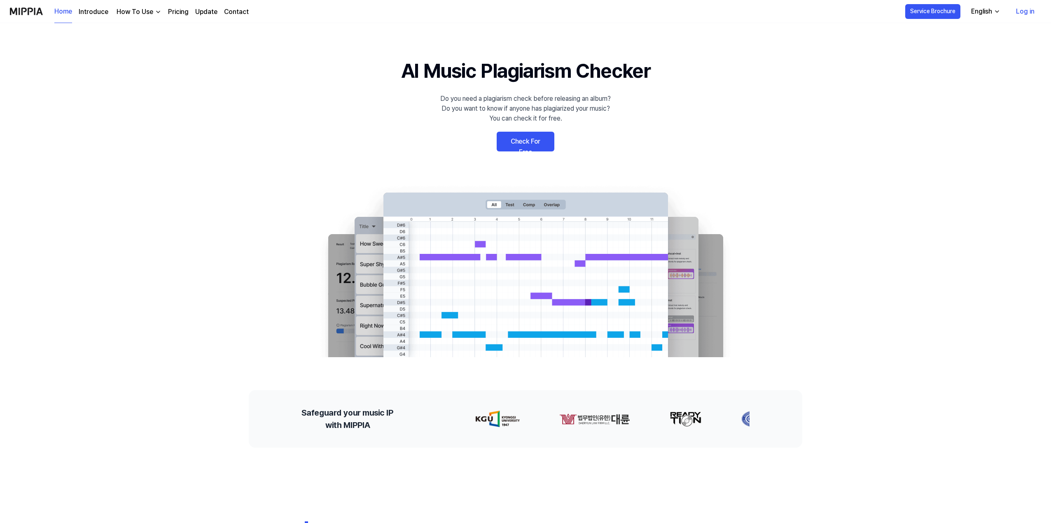
click at [529, 142] on link "Check For Free" at bounding box center [526, 142] width 58 height 20
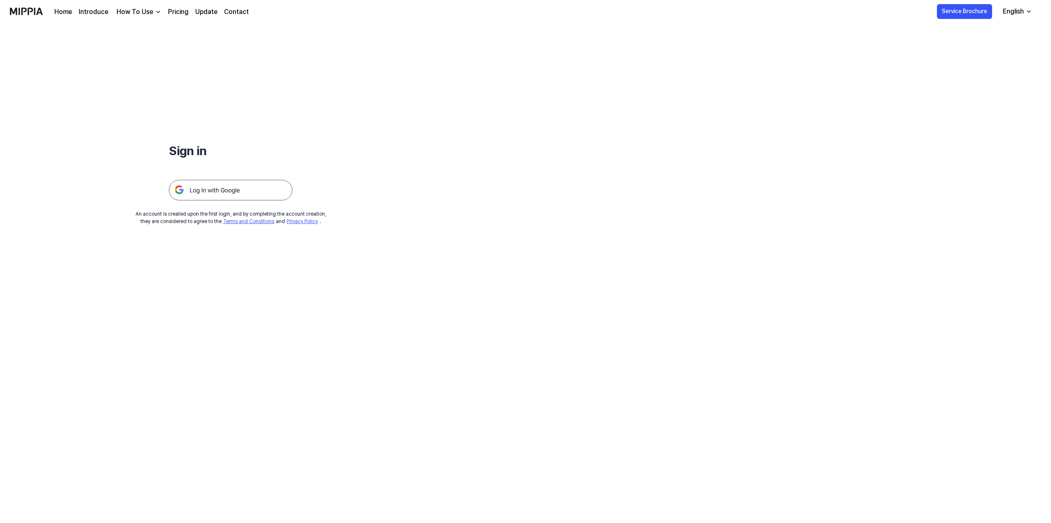
click at [208, 187] on img at bounding box center [231, 190] width 124 height 21
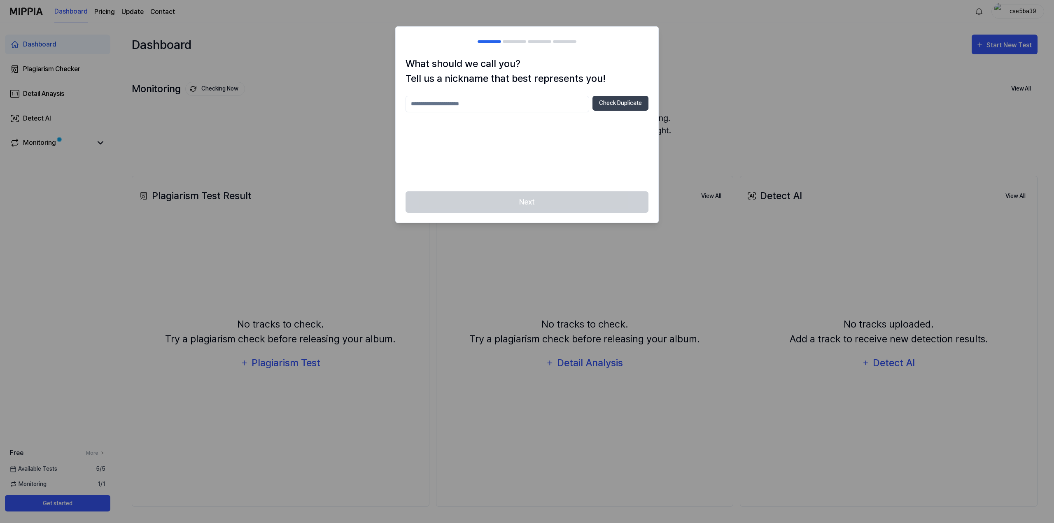
click at [511, 103] on input "text" at bounding box center [498, 104] width 184 height 16
type input "**********"
click at [621, 104] on button "Check Duplicate" at bounding box center [621, 103] width 56 height 15
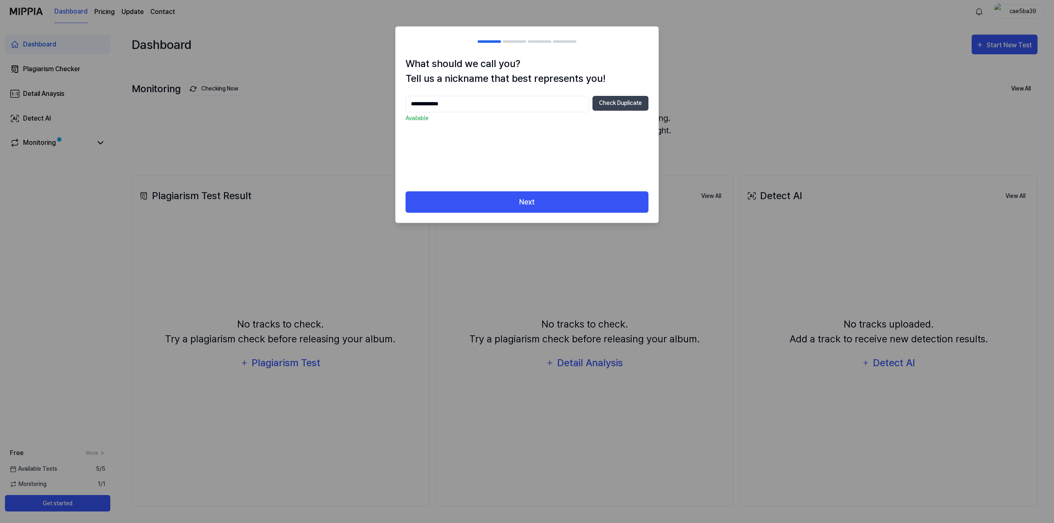
click at [513, 190] on div "**********" at bounding box center [527, 123] width 263 height 135
click at [514, 200] on button "Next" at bounding box center [527, 203] width 243 height 22
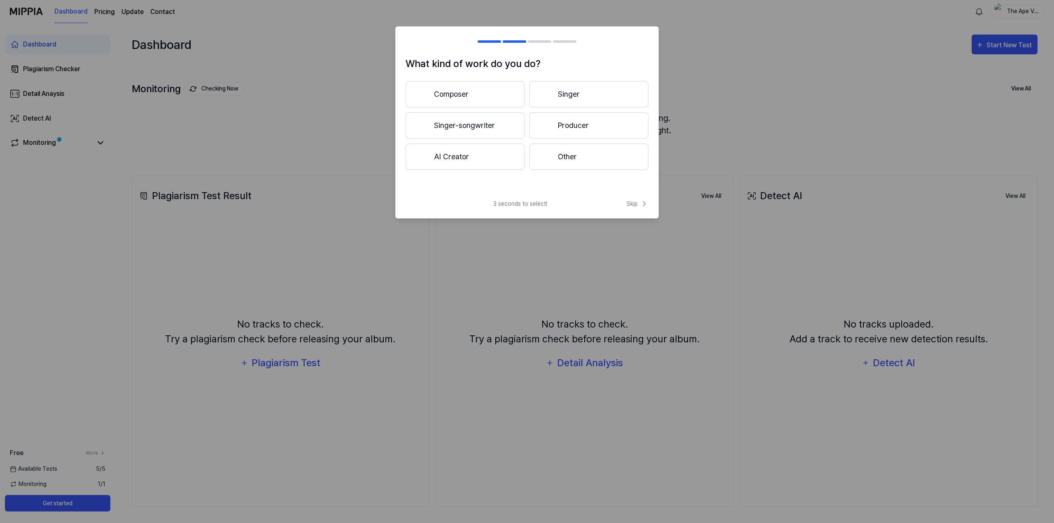
click at [515, 157] on button "AI Creator" at bounding box center [465, 157] width 119 height 26
click at [463, 130] on button "Less than 3 years" at bounding box center [465, 125] width 119 height 26
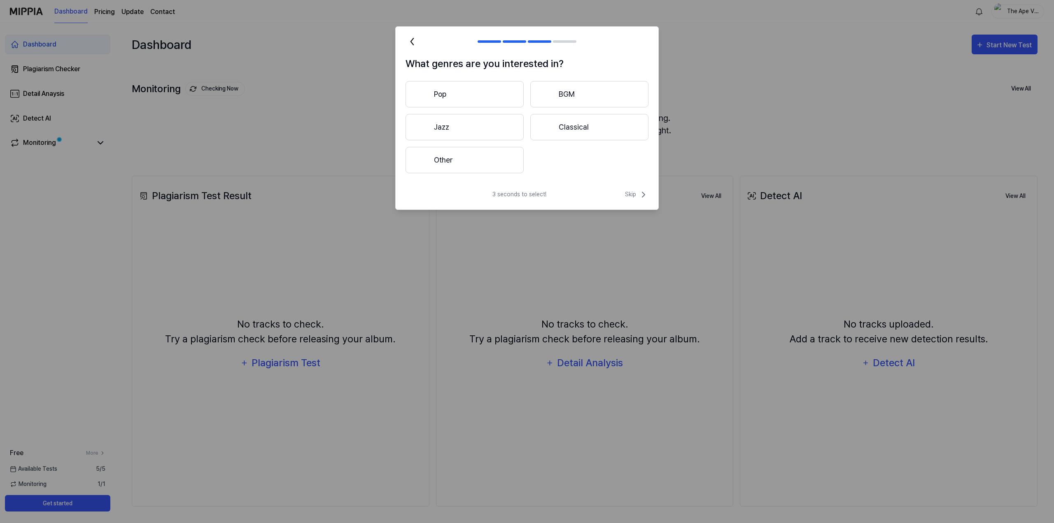
click at [485, 167] on button "Other" at bounding box center [465, 160] width 118 height 26
click at [508, 161] on input "text" at bounding box center [515, 160] width 177 height 13
type input "**********"
click at [629, 156] on button "Submit" at bounding box center [628, 160] width 28 height 14
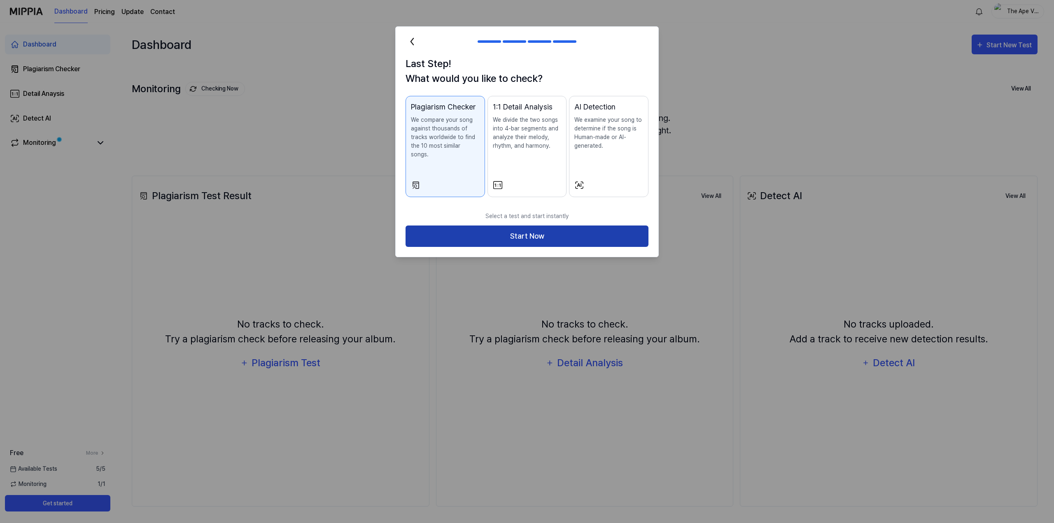
click at [578, 228] on button "Start Now" at bounding box center [527, 237] width 243 height 22
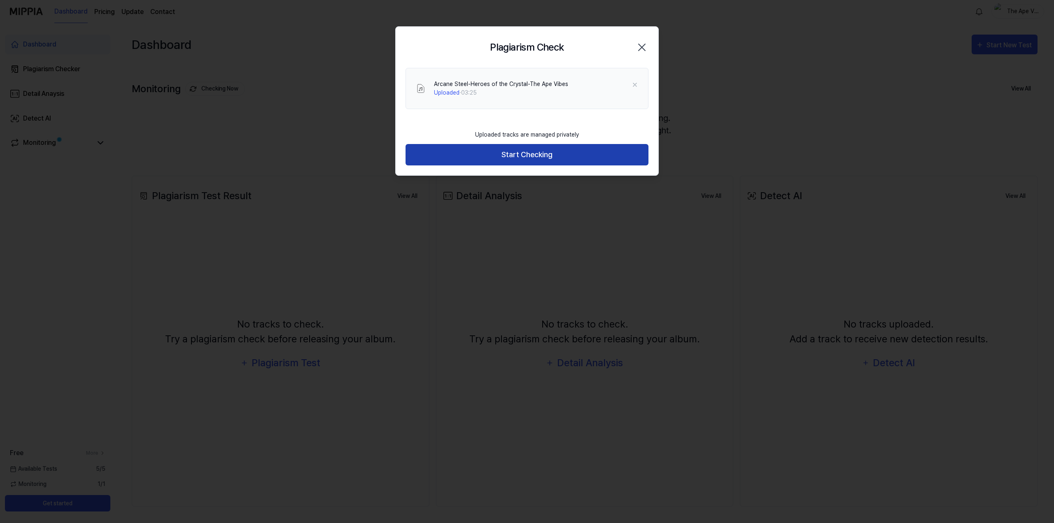
click at [522, 155] on button "Start Checking" at bounding box center [527, 155] width 243 height 22
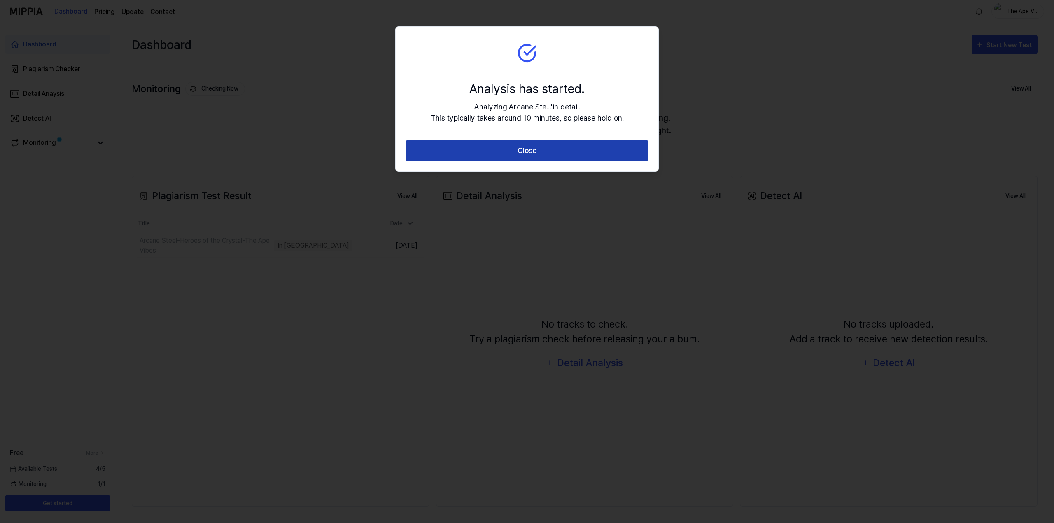
click at [523, 153] on button "Close" at bounding box center [527, 151] width 243 height 22
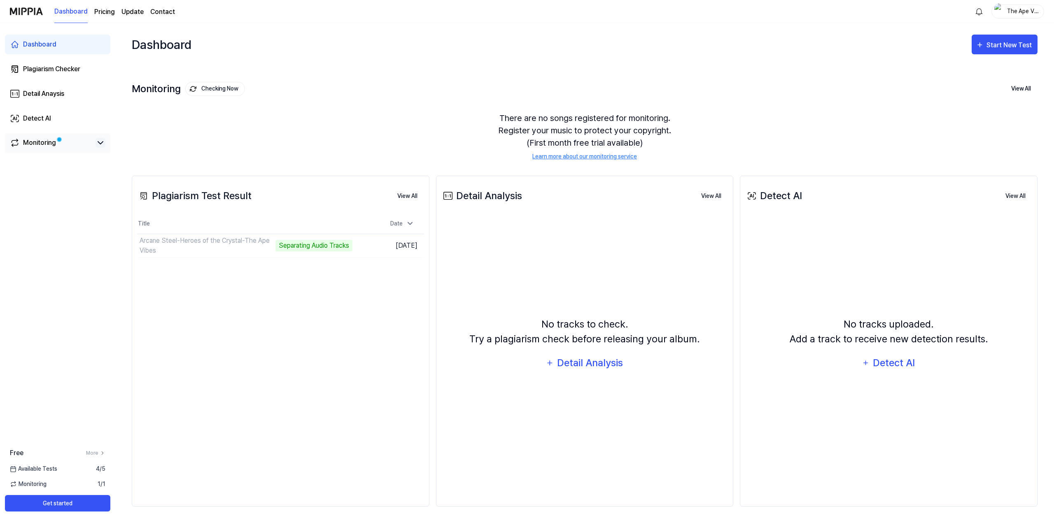
click at [100, 145] on icon at bounding box center [101, 143] width 10 height 10
click at [56, 143] on link "Monitoring" at bounding box center [51, 143] width 82 height 10
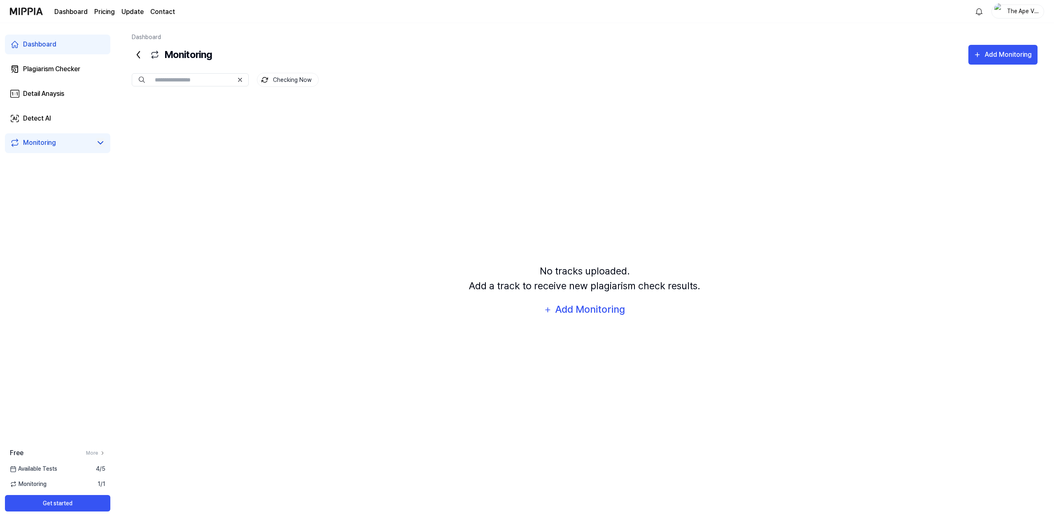
click at [51, 44] on div "Dashboard" at bounding box center [39, 45] width 33 height 10
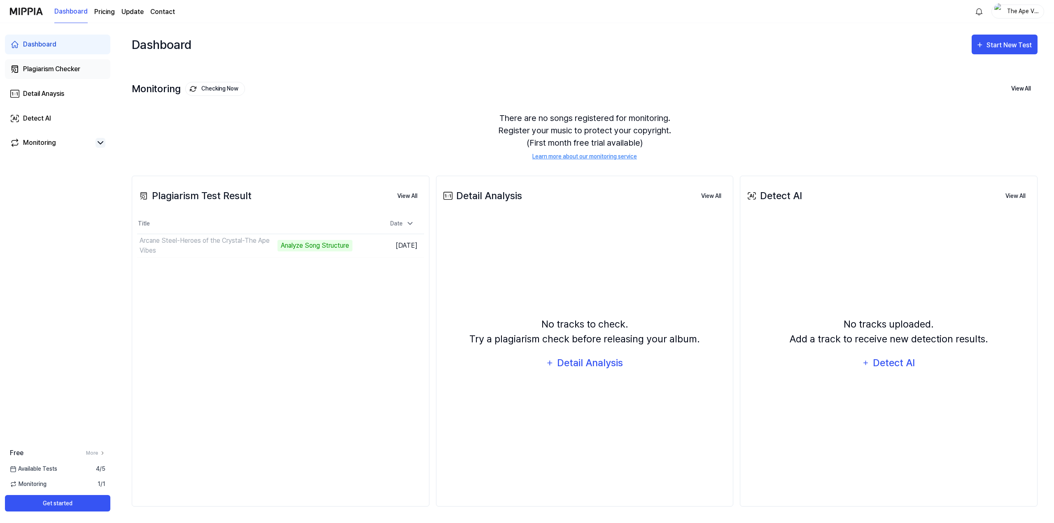
click at [56, 68] on div "Plagiarism Checker" at bounding box center [51, 69] width 57 height 10
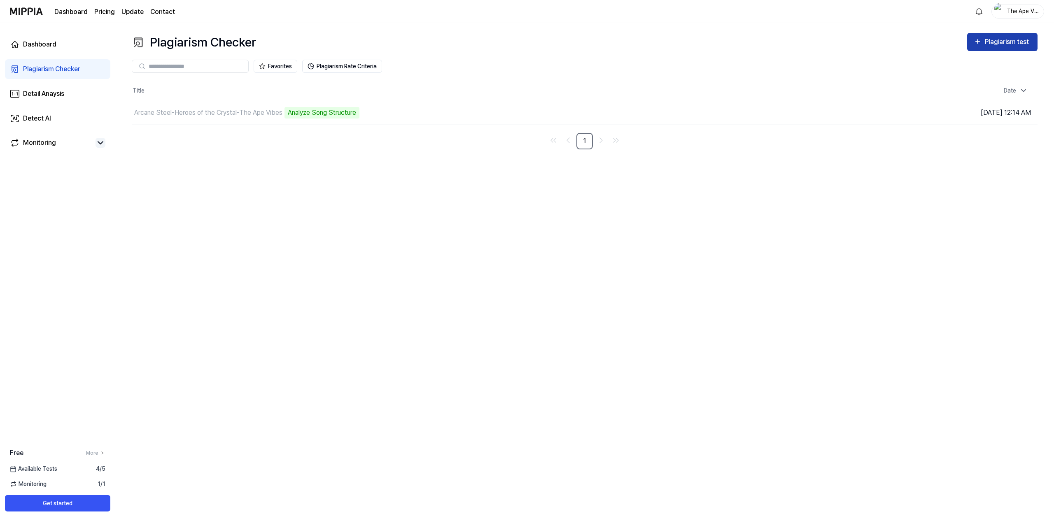
click at [981, 48] on button "Plagiarism test" at bounding box center [1002, 42] width 70 height 18
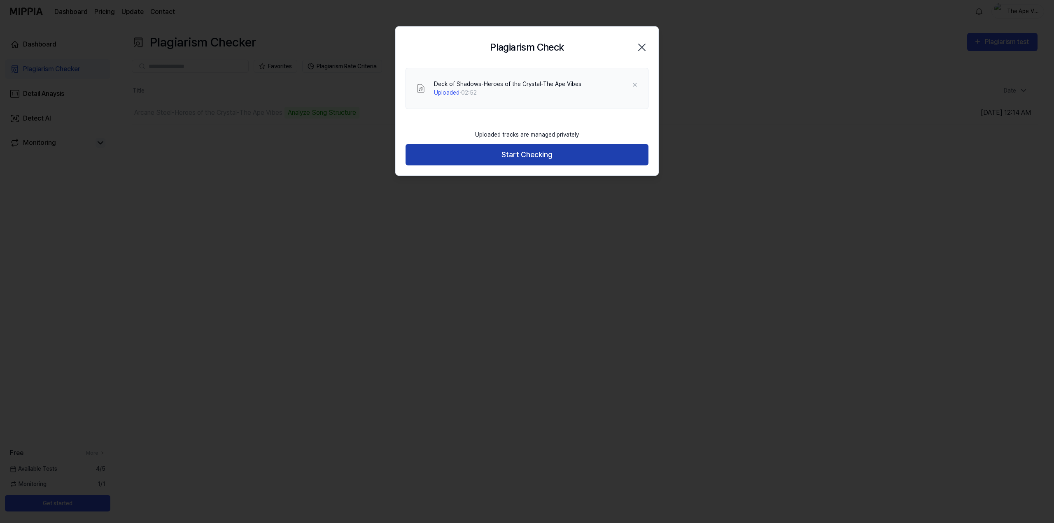
click at [502, 157] on button "Start Checking" at bounding box center [527, 155] width 243 height 22
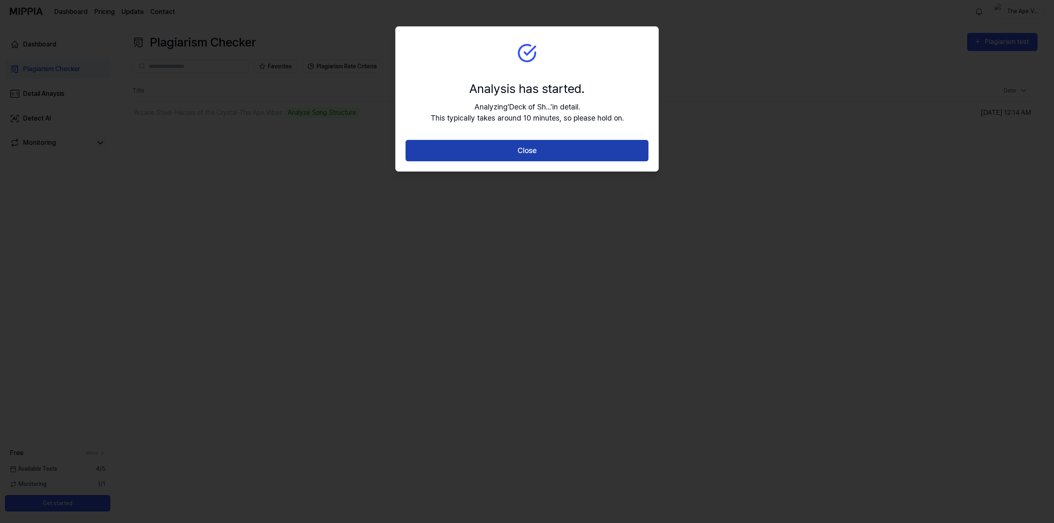
click at [502, 157] on button "Close" at bounding box center [527, 151] width 243 height 22
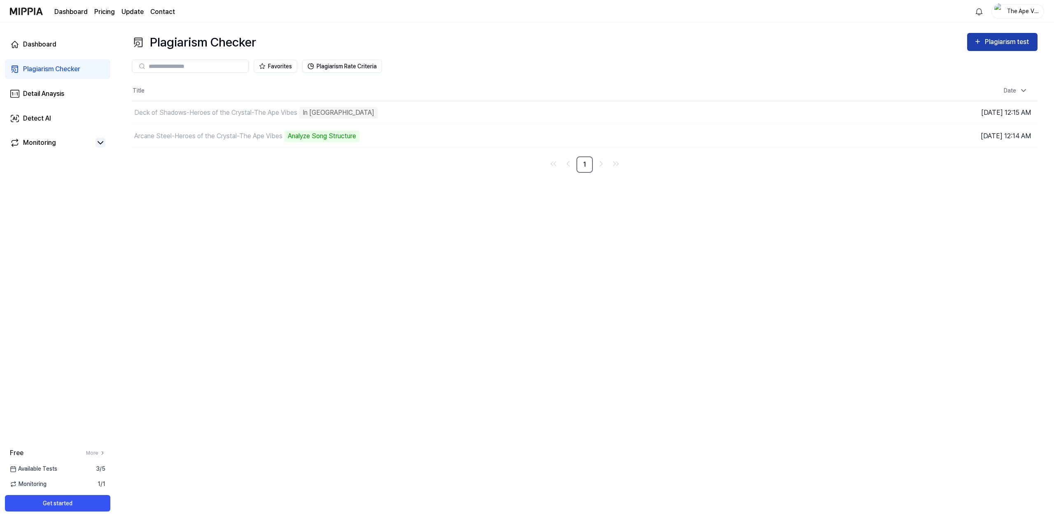
click at [992, 40] on div "Plagiarism test" at bounding box center [1008, 42] width 46 height 11
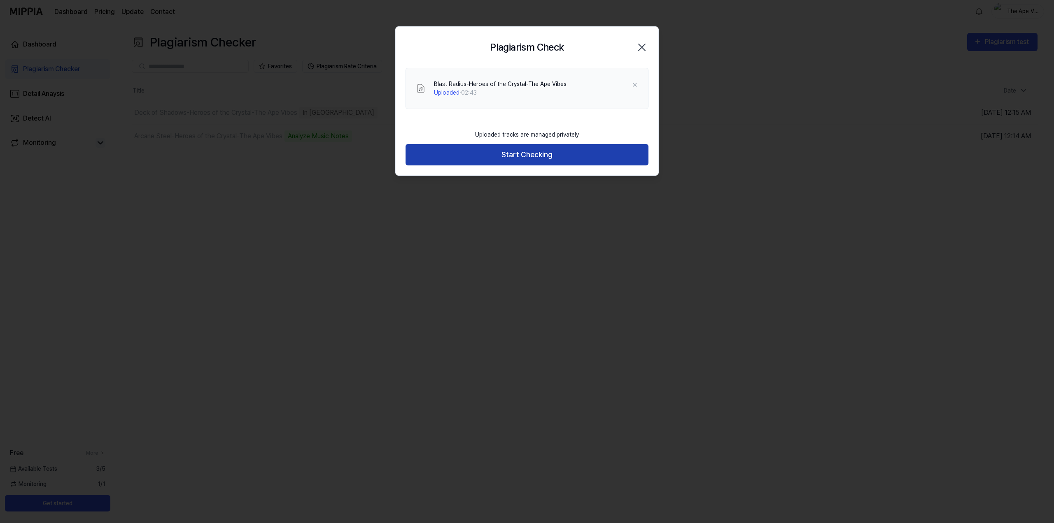
click at [542, 155] on button "Start Checking" at bounding box center [527, 155] width 243 height 22
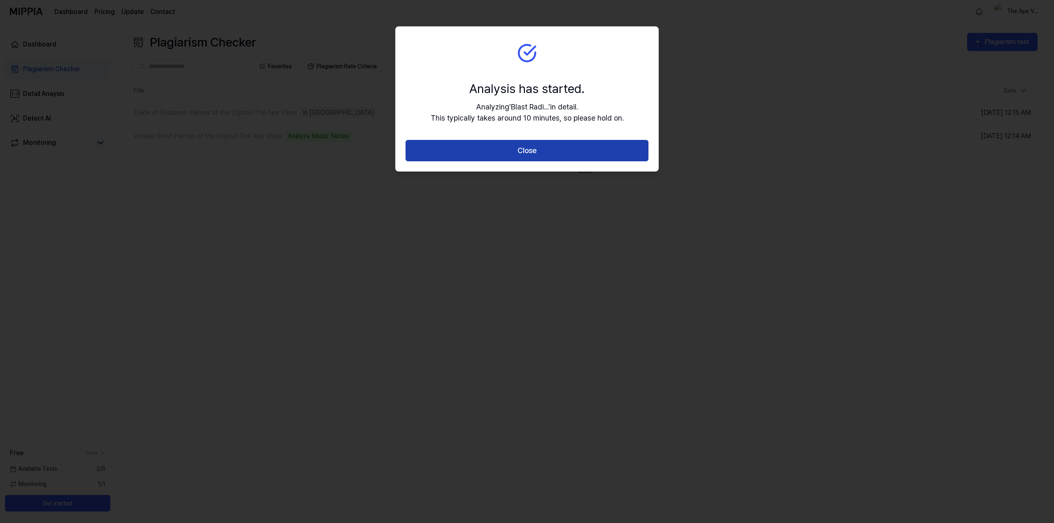
click at [600, 151] on button "Close" at bounding box center [527, 151] width 243 height 22
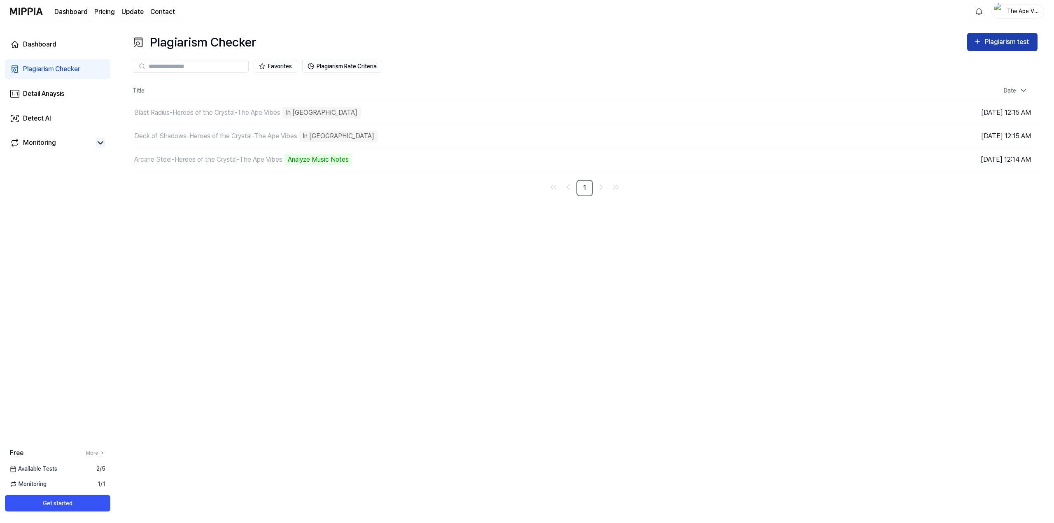
click at [985, 43] on div "Plagiarism test" at bounding box center [1008, 42] width 46 height 11
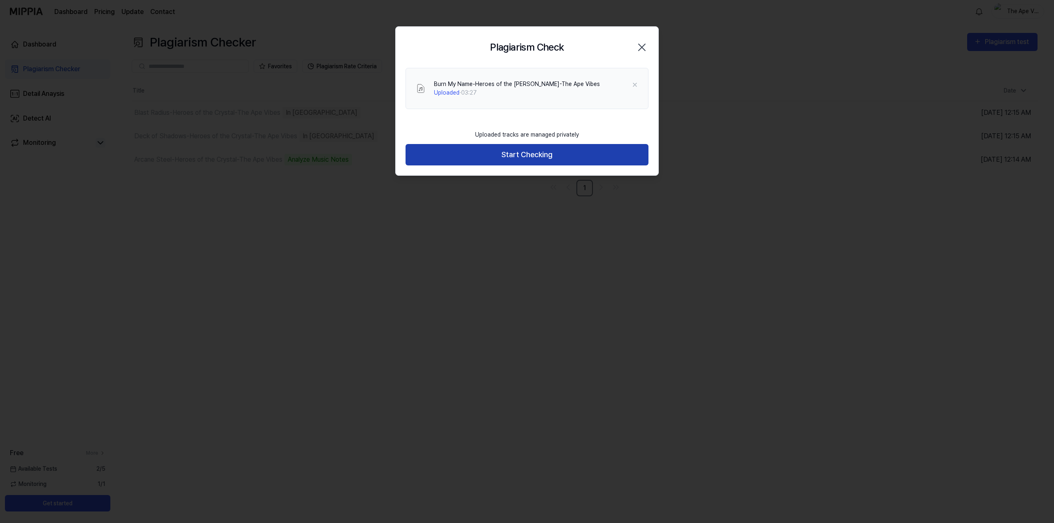
click at [514, 149] on button "Start Checking" at bounding box center [527, 155] width 243 height 22
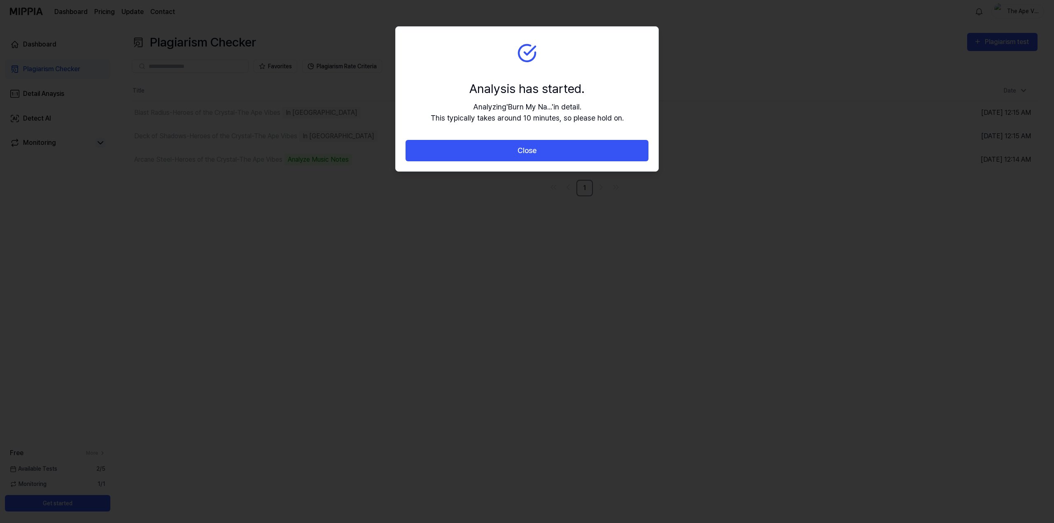
click at [541, 168] on div "Close" at bounding box center [527, 156] width 263 height 32
click at [542, 149] on button "Close" at bounding box center [527, 151] width 243 height 22
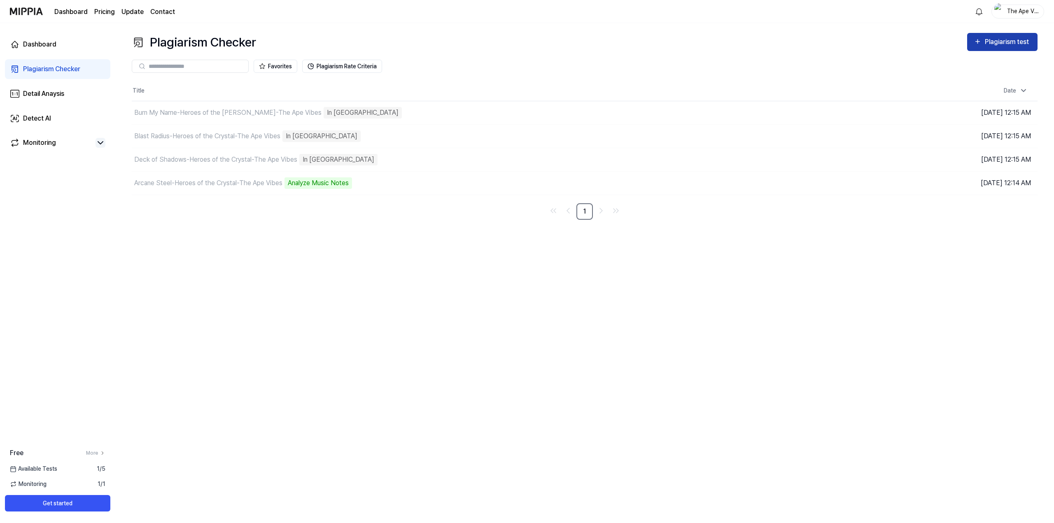
click at [1009, 45] on div "Plagiarism test" at bounding box center [1008, 42] width 46 height 11
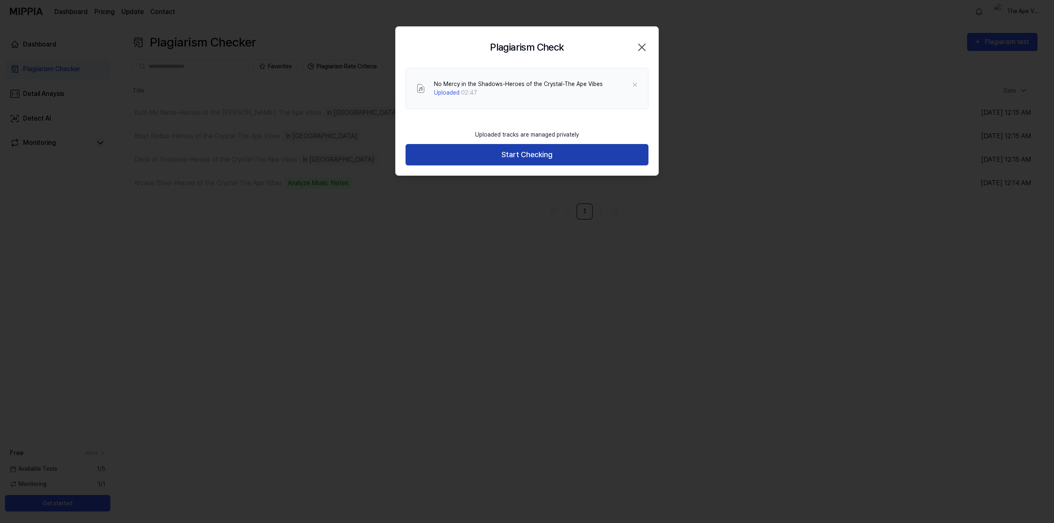
click at [523, 159] on button "Start Checking" at bounding box center [527, 155] width 243 height 22
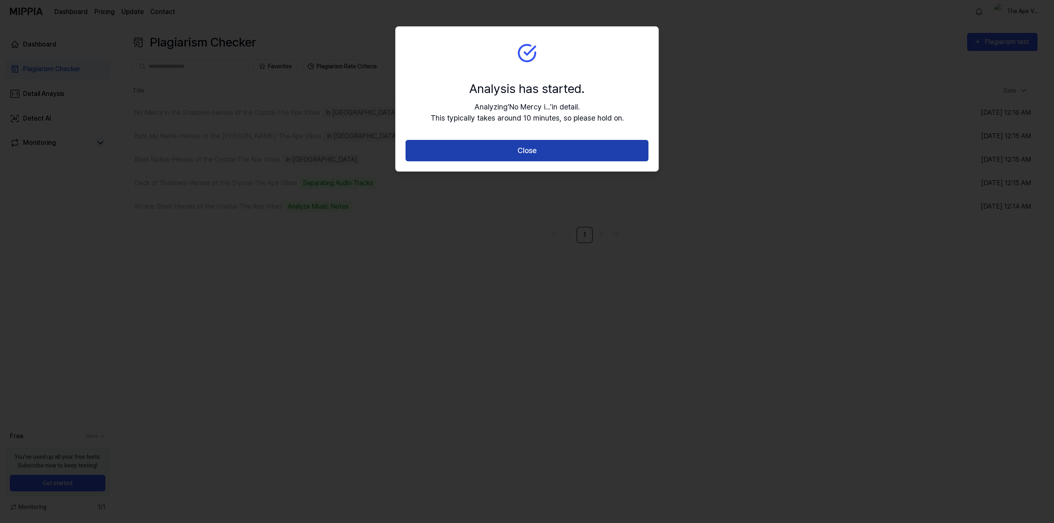
click at [569, 150] on button "Close" at bounding box center [527, 151] width 243 height 22
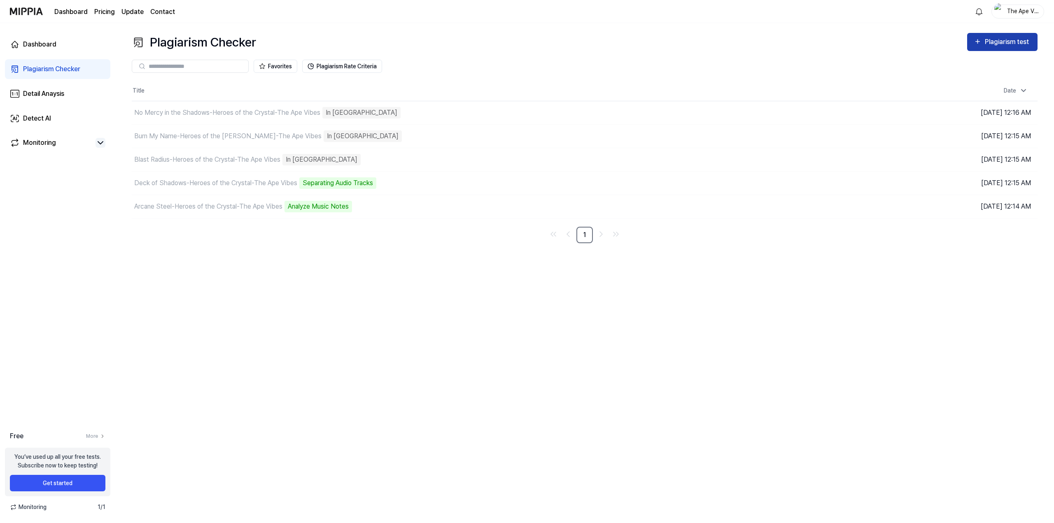
click at [988, 45] on div "Plagiarism test" at bounding box center [1008, 42] width 46 height 11
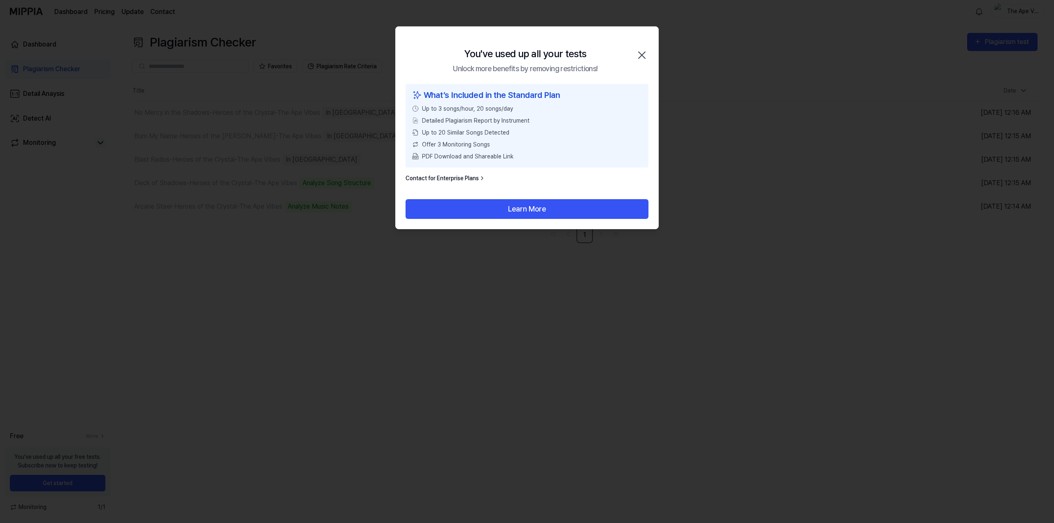
click at [619, 53] on div "You've used up all your tests Unlock more benefits by removing restrictions! Cl…" at bounding box center [527, 55] width 263 height 57
click at [642, 55] on icon "button" at bounding box center [642, 55] width 7 height 7
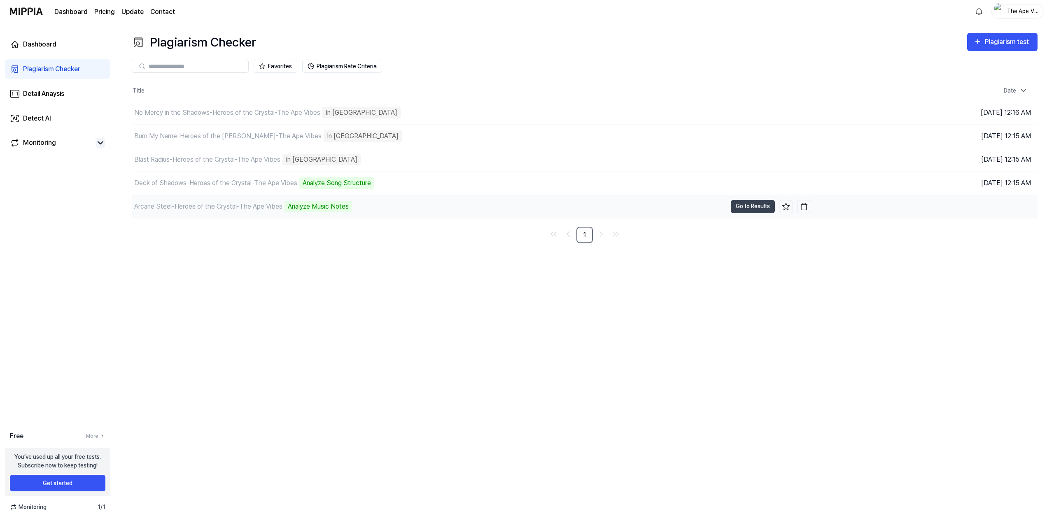
click at [480, 206] on div "Arcane Steel-Heroes of the Crystal-The Ape Vibes Analyze Music Notes" at bounding box center [429, 206] width 595 height 23
click at [751, 203] on button "Go to Results" at bounding box center [753, 206] width 44 height 13
click at [41, 115] on div "Detect AI" at bounding box center [37, 119] width 28 height 10
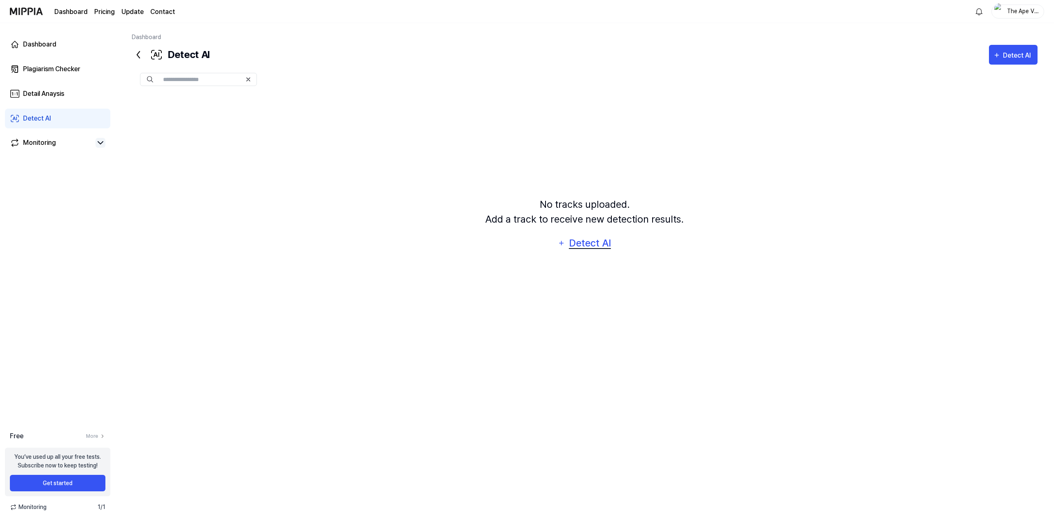
click at [588, 246] on div "Detect AI" at bounding box center [590, 244] width 44 height 16
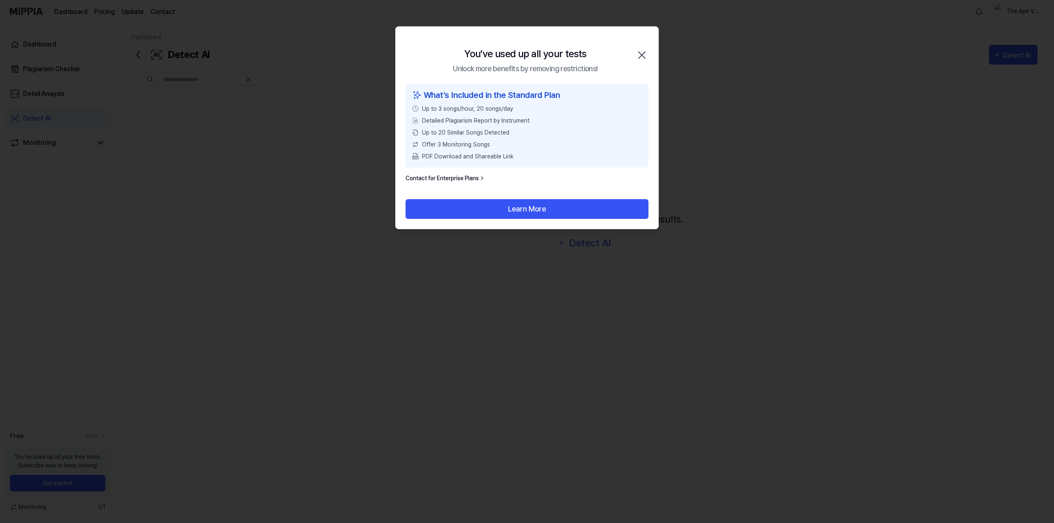
click at [640, 51] on icon "button" at bounding box center [641, 55] width 13 height 13
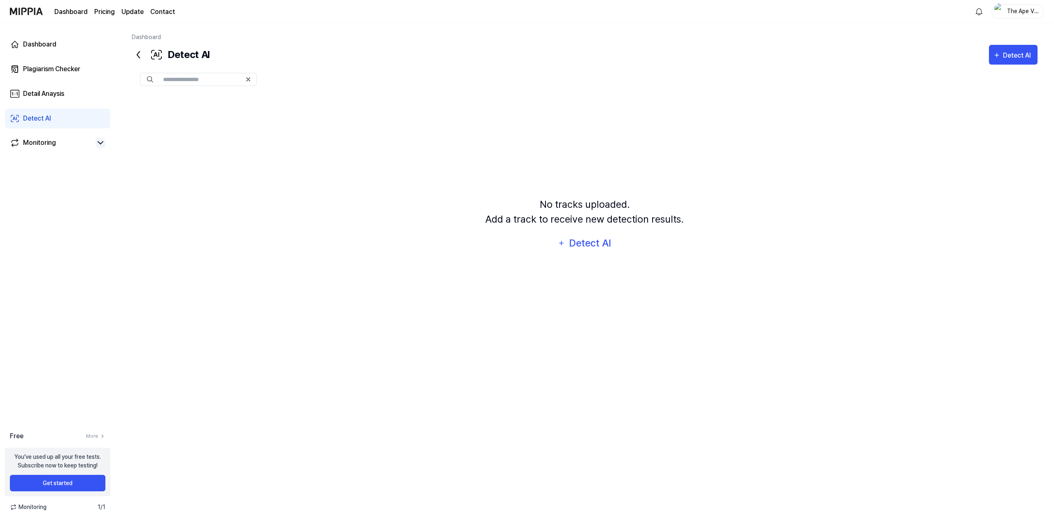
click at [132, 53] on icon at bounding box center [138, 54] width 13 height 13
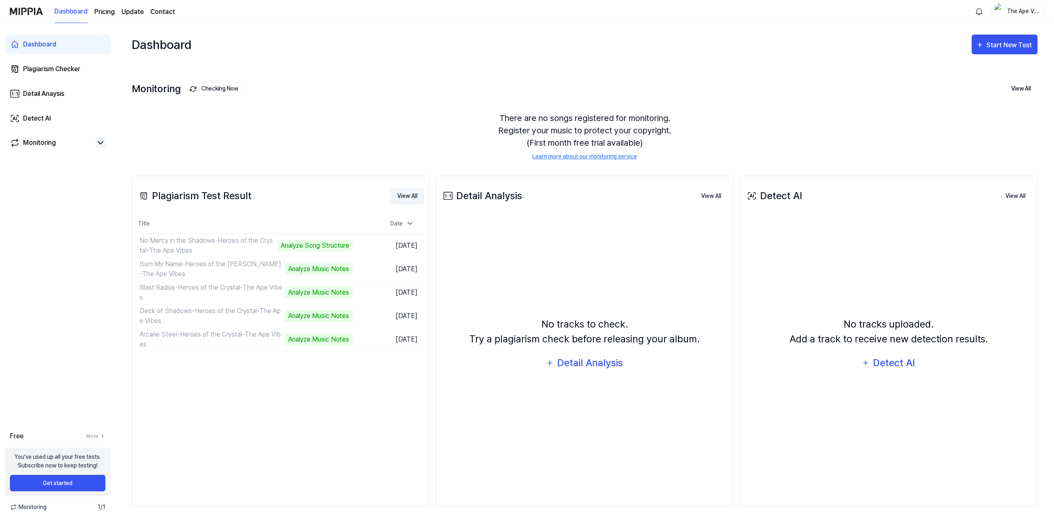
click at [397, 194] on button "View All" at bounding box center [407, 196] width 33 height 16
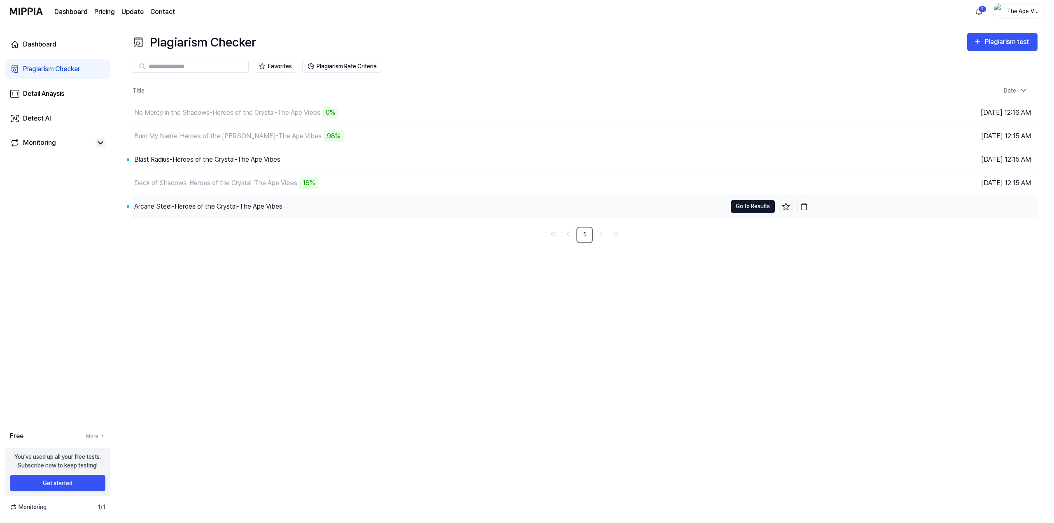
click at [755, 209] on button "Go to Results" at bounding box center [753, 206] width 44 height 13
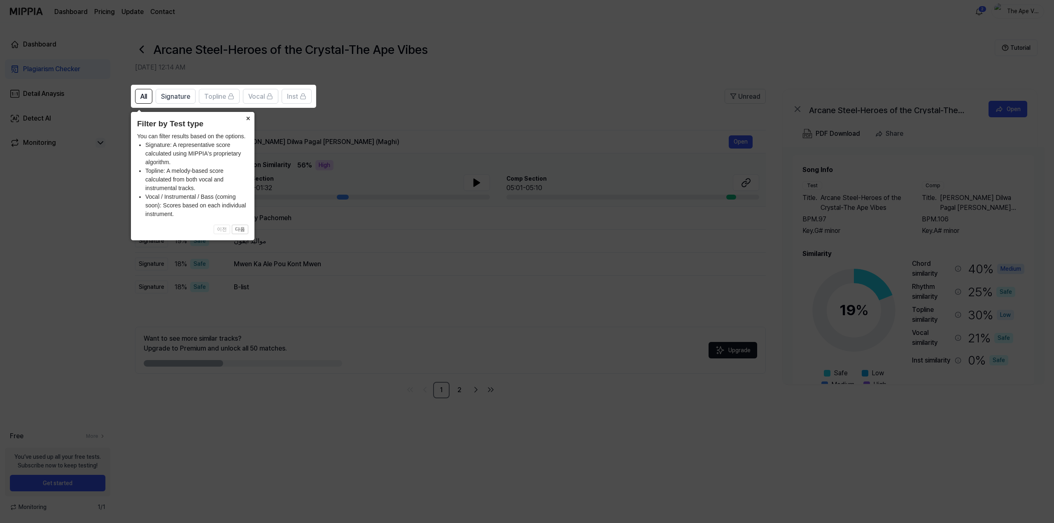
click at [251, 119] on button "×" at bounding box center [247, 118] width 13 height 12
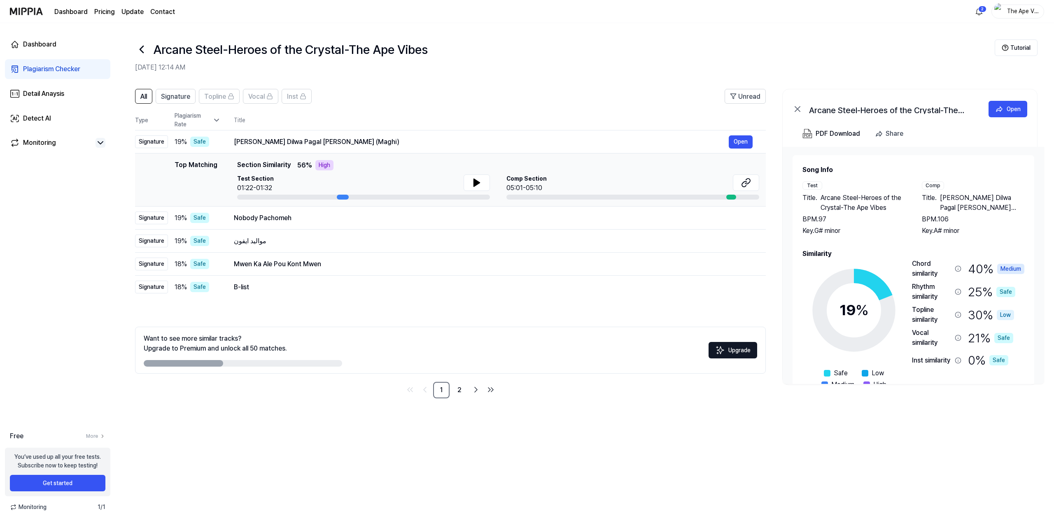
click at [936, 185] on div "Comp" at bounding box center [933, 186] width 22 height 8
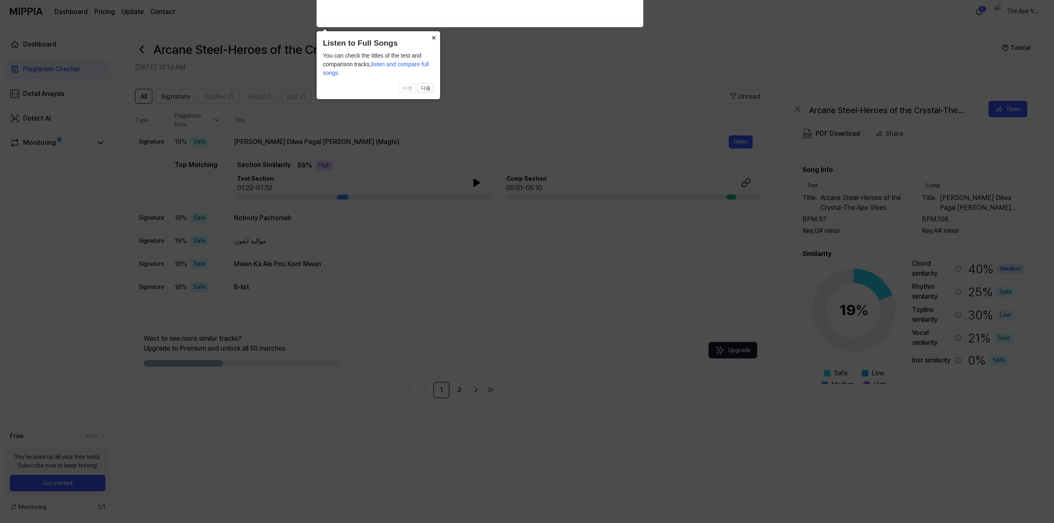
click at [434, 38] on button "×" at bounding box center [433, 37] width 13 height 12
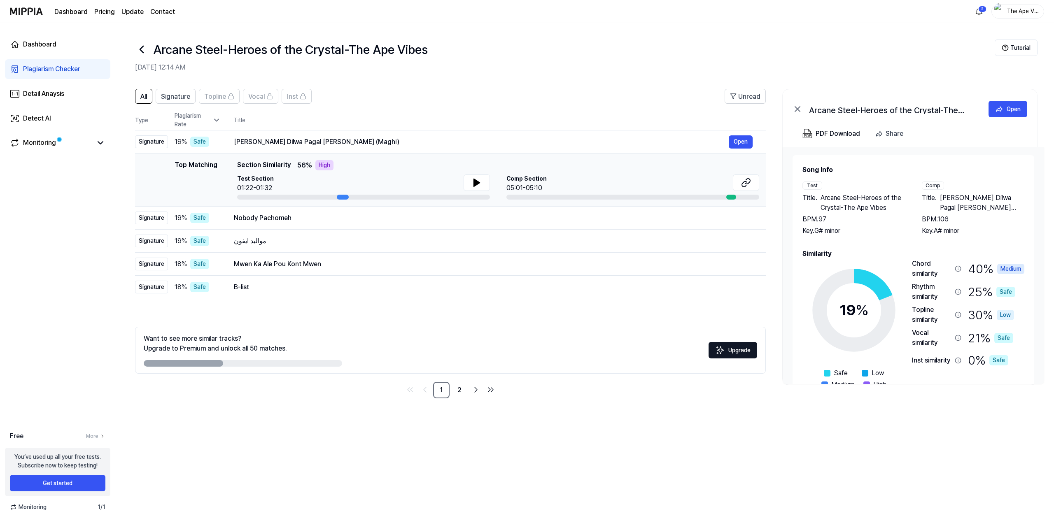
click at [322, 164] on div "High" at bounding box center [324, 165] width 18 height 10
click at [476, 183] on icon at bounding box center [477, 182] width 6 height 7
click at [733, 199] on div at bounding box center [731, 197] width 10 height 5
click at [376, 145] on div "Tohar Sawali Suratiya Dilwa Pagal Karlu Ge (Maghi)" at bounding box center [481, 142] width 495 height 10
click at [536, 187] on div "05:01-05:10" at bounding box center [527, 188] width 40 height 10
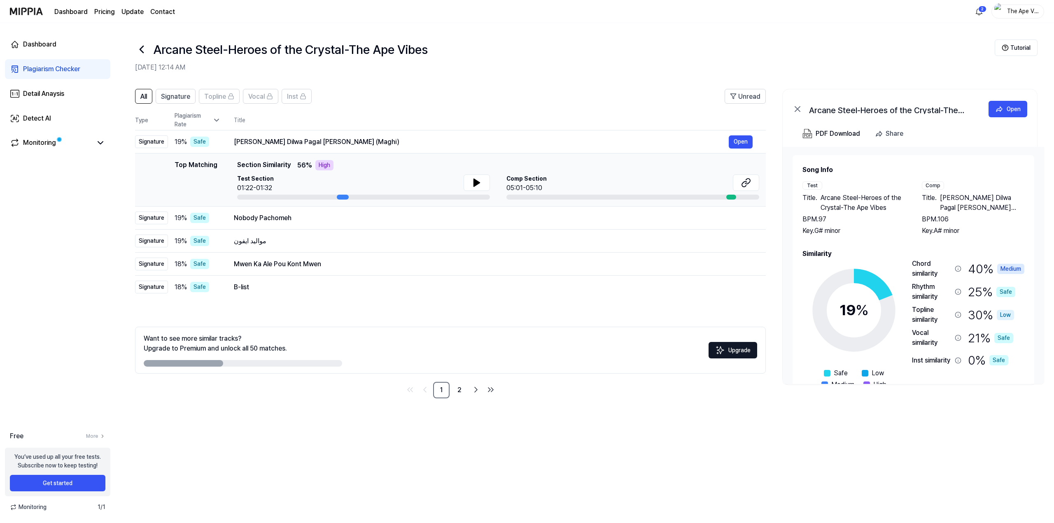
click at [733, 178] on div "Comp Section 05:01-05:10" at bounding box center [633, 184] width 253 height 19
click at [743, 182] on icon at bounding box center [746, 183] width 10 height 10
click at [302, 227] on td "Nobody Pachomeh Open" at bounding box center [493, 218] width 545 height 23
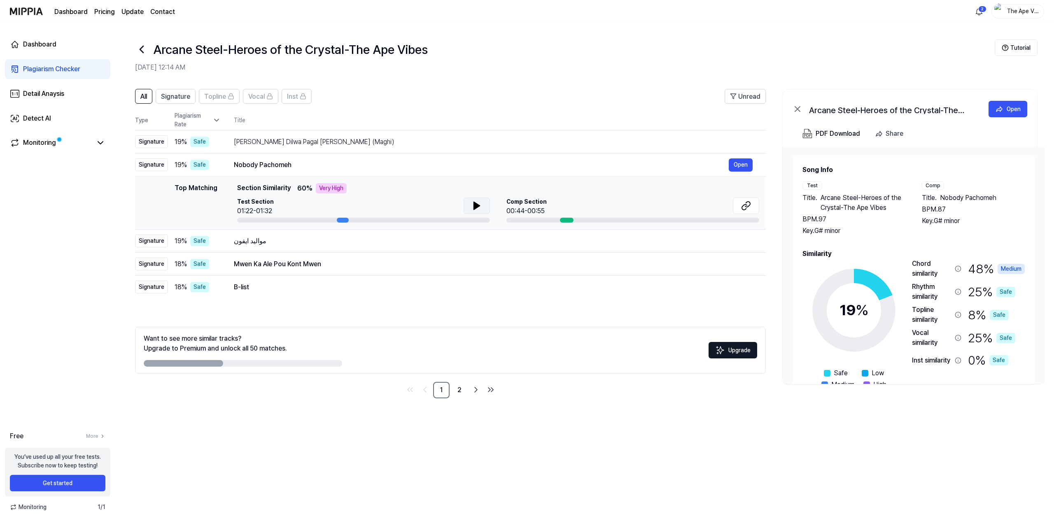
click at [479, 205] on icon at bounding box center [477, 206] width 10 height 10
click at [735, 209] on button at bounding box center [746, 206] width 26 height 16
click at [266, 242] on div "مواليد ايفون" at bounding box center [481, 241] width 495 height 10
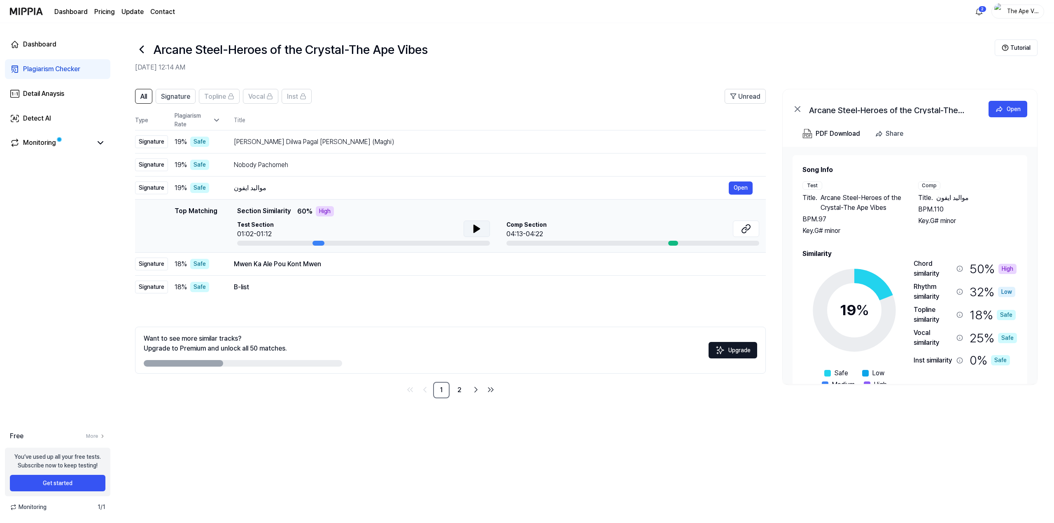
click at [474, 233] on icon at bounding box center [477, 228] width 6 height 7
click at [473, 233] on icon at bounding box center [477, 229] width 10 height 10
click at [742, 227] on icon at bounding box center [746, 229] width 10 height 10
click at [297, 259] on div "Mwen Ka Ale Pou Kont Mwen" at bounding box center [481, 264] width 495 height 10
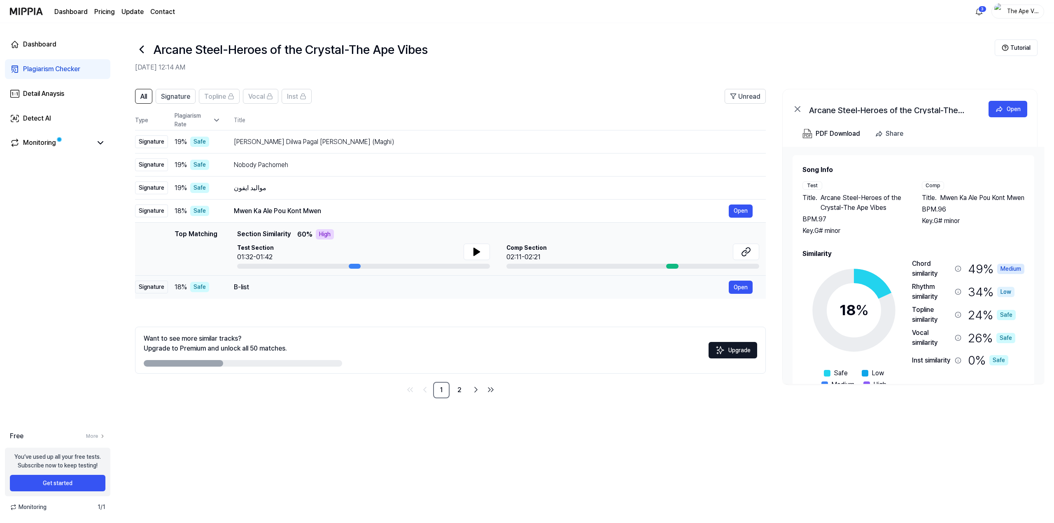
click at [285, 285] on div "B-list" at bounding box center [481, 288] width 495 height 10
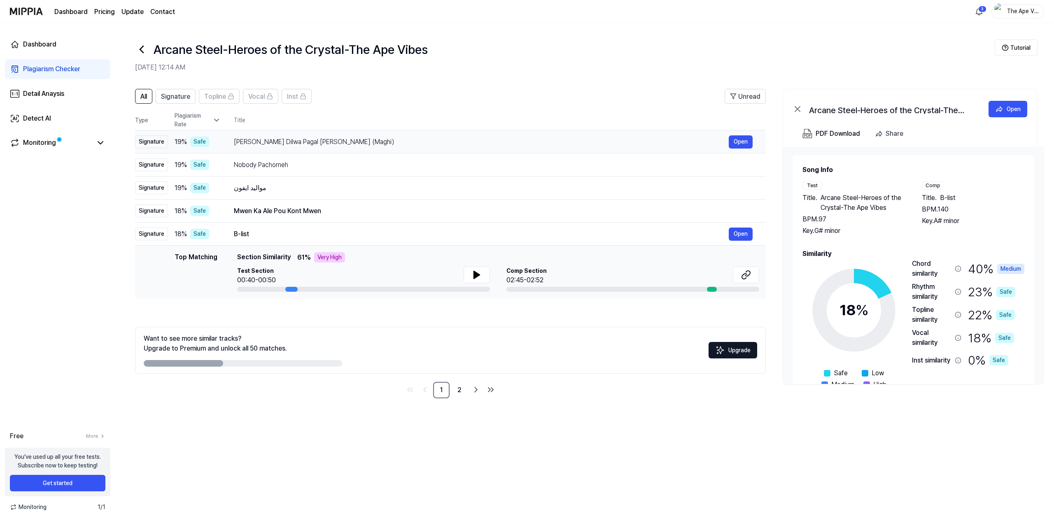
click at [174, 143] on td "19 % Safe" at bounding box center [194, 142] width 53 height 23
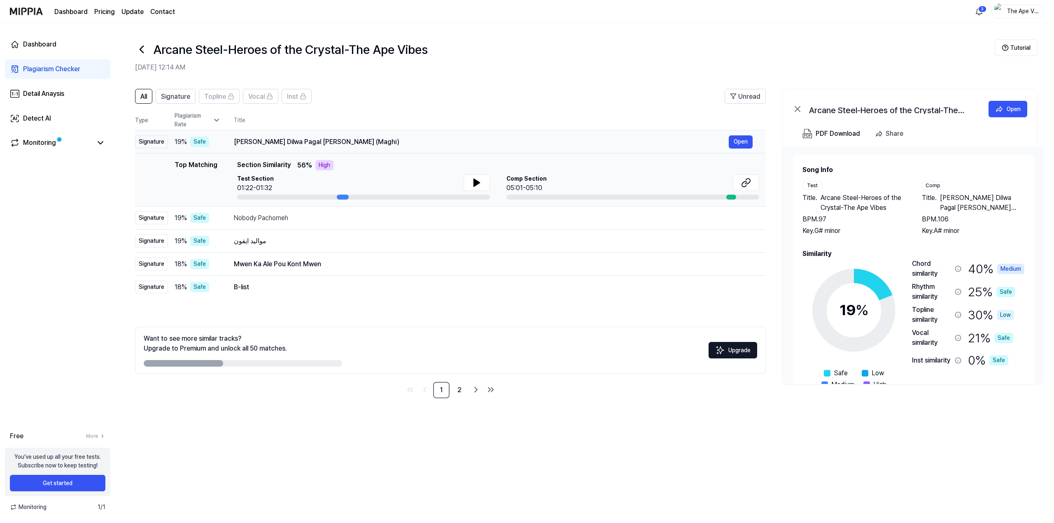
click at [175, 147] on td "19 % Safe" at bounding box center [194, 142] width 53 height 23
click at [690, 145] on div "Tohar Sawali Suratiya Dilwa Pagal Karlu Ge (Maghi)" at bounding box center [481, 142] width 495 height 10
click at [49, 139] on div "Monitoring" at bounding box center [39, 143] width 33 height 10
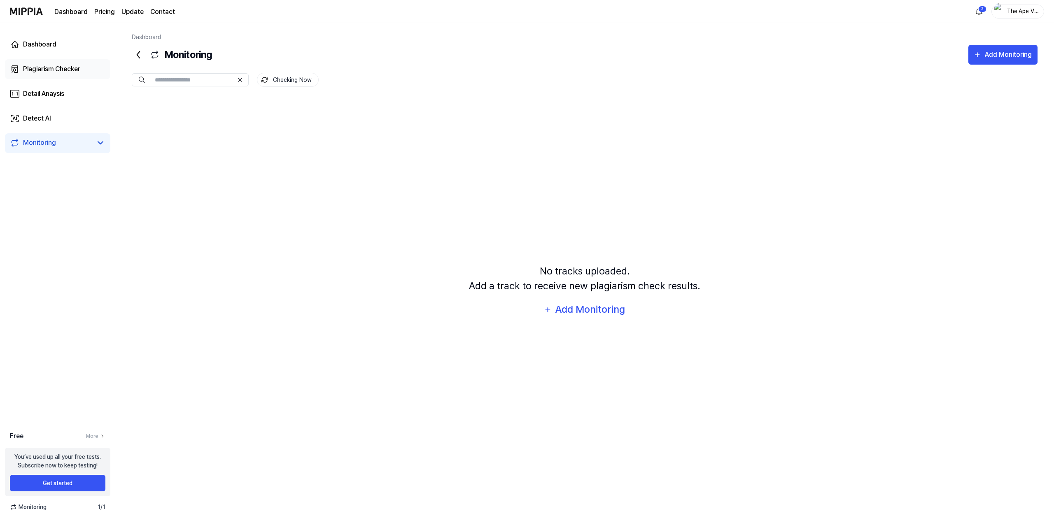
click at [57, 69] on div "Plagiarism Checker" at bounding box center [51, 69] width 57 height 10
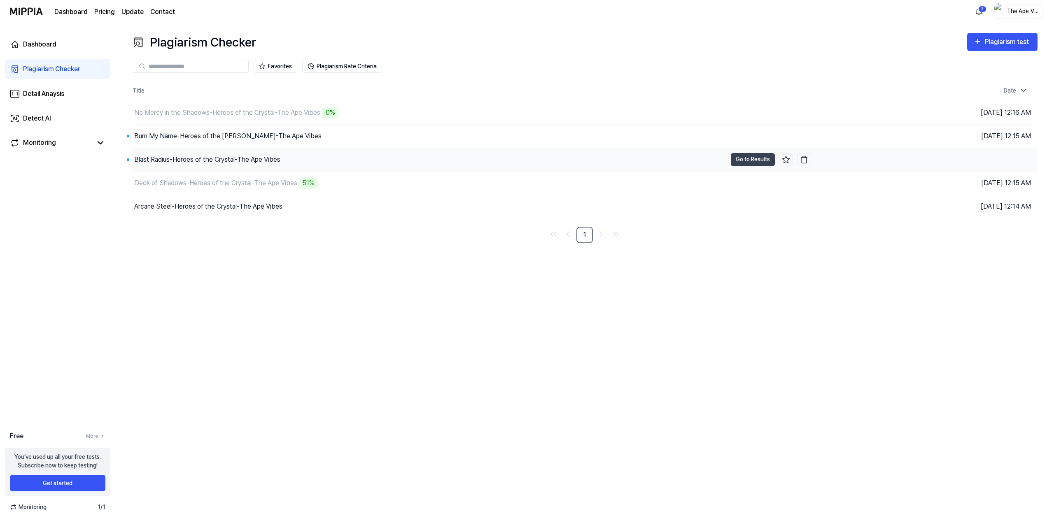
click at [252, 159] on div "Blast Radius-Heroes of the Crystal-The Ape Vibes" at bounding box center [207, 160] width 146 height 10
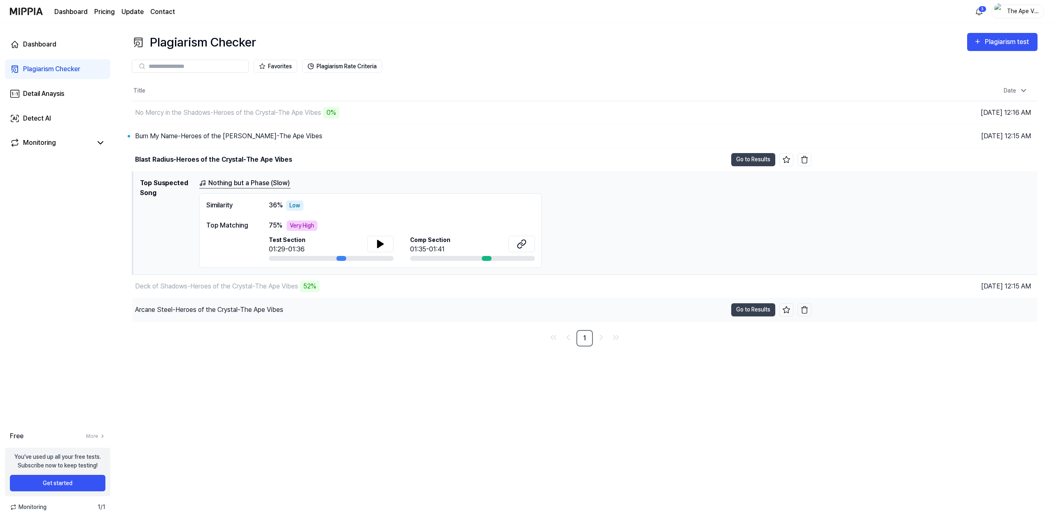
click at [306, 306] on div "Arcane Steel-Heroes of the Crystal-The Ape Vibes" at bounding box center [430, 310] width 595 height 23
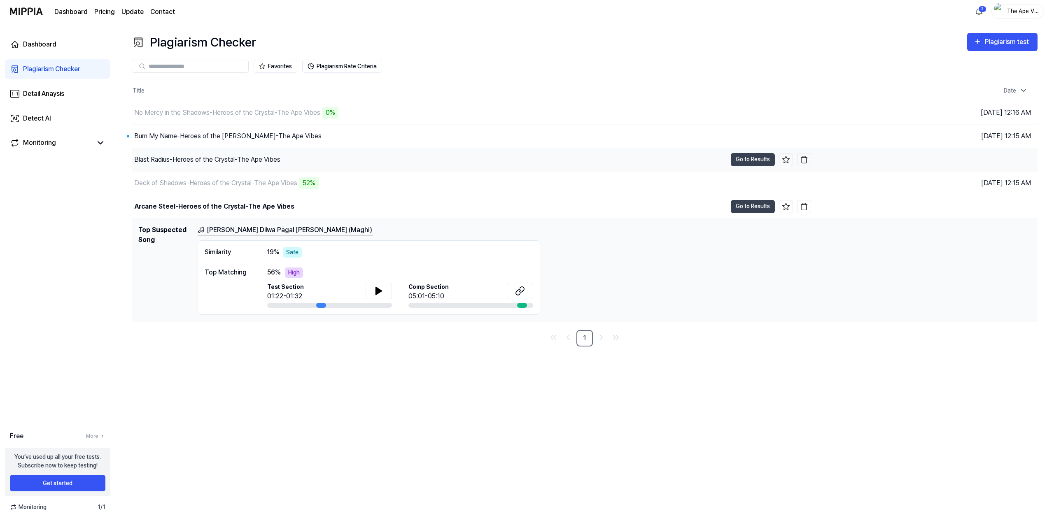
click at [220, 159] on div "Blast Radius-Heroes of the Crystal-The Ape Vibes" at bounding box center [207, 160] width 146 height 10
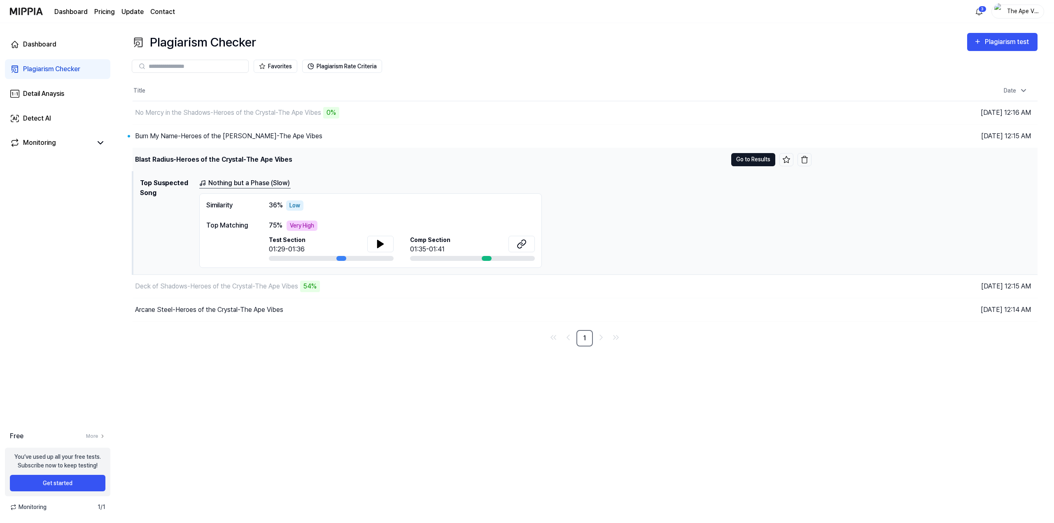
click at [751, 165] on button "Go to Results" at bounding box center [753, 159] width 44 height 13
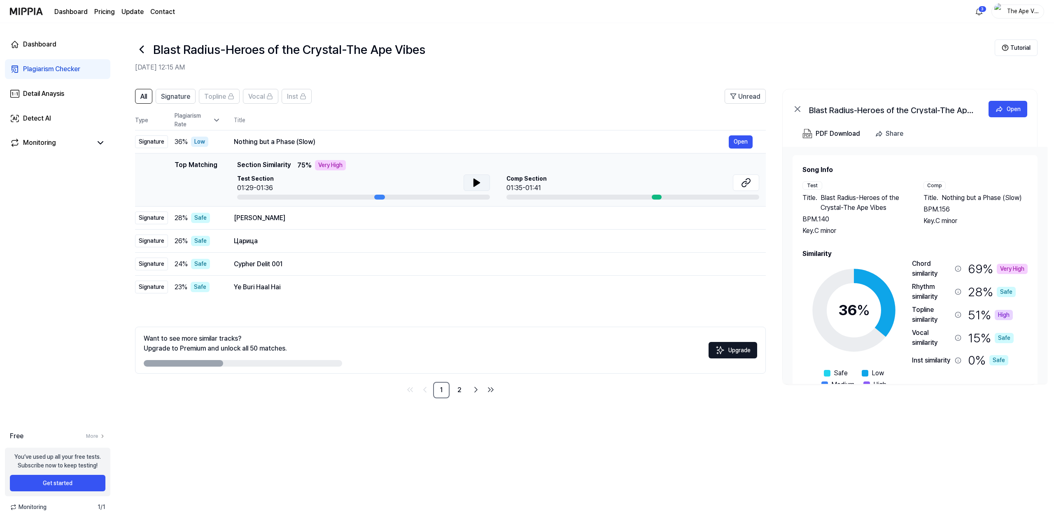
click at [475, 182] on icon at bounding box center [477, 182] width 6 height 7
click at [738, 178] on button at bounding box center [746, 183] width 26 height 16
click at [199, 169] on div "Top Matching" at bounding box center [196, 180] width 43 height 40
click at [229, 146] on td "Nothing but a Phase (Slow) Open" at bounding box center [493, 142] width 545 height 23
click at [247, 164] on span "Section Similarity" at bounding box center [264, 165] width 54 height 10
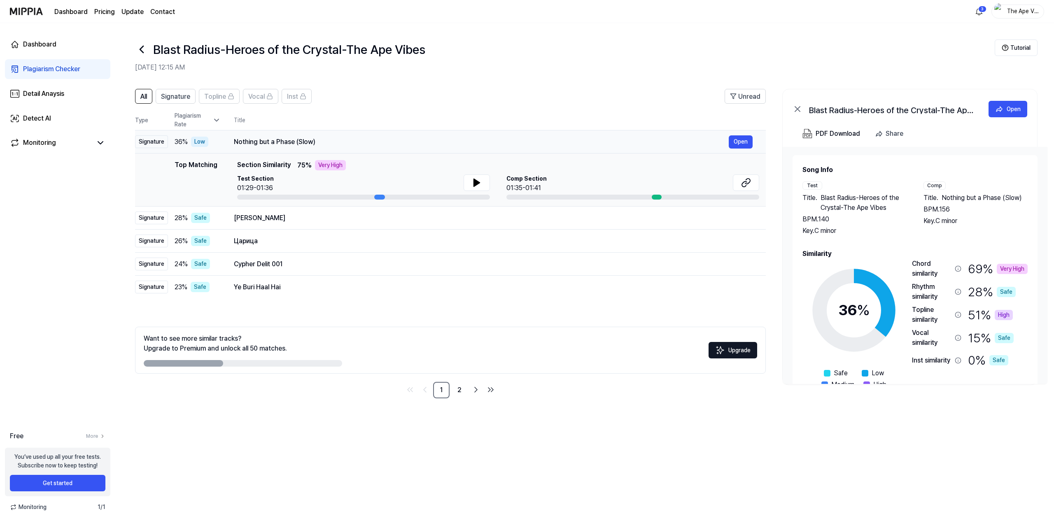
click at [209, 147] on div "36 % Low" at bounding box center [198, 142] width 46 height 10
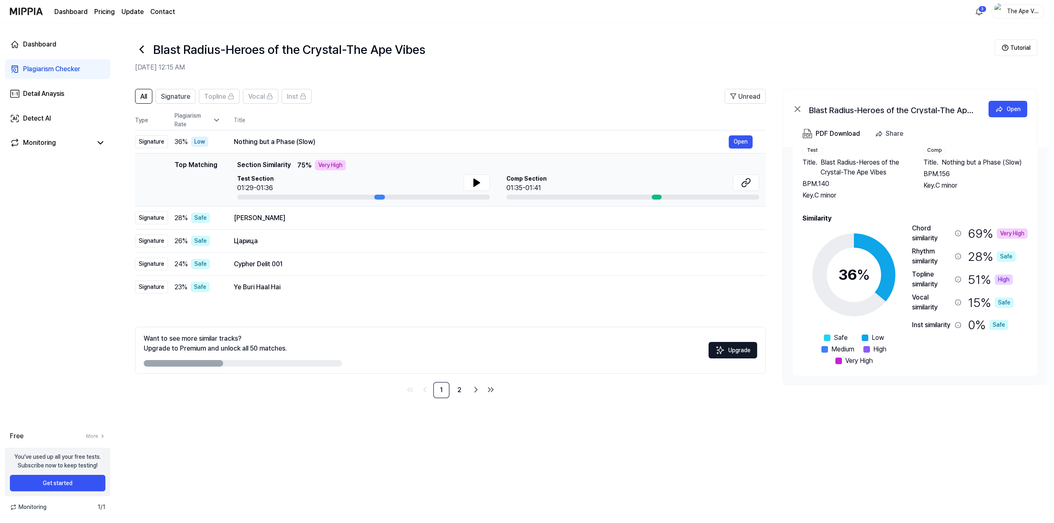
click at [285, 167] on span "Section Similarity" at bounding box center [264, 165] width 54 height 10
click at [143, 56] on icon at bounding box center [141, 49] width 13 height 13
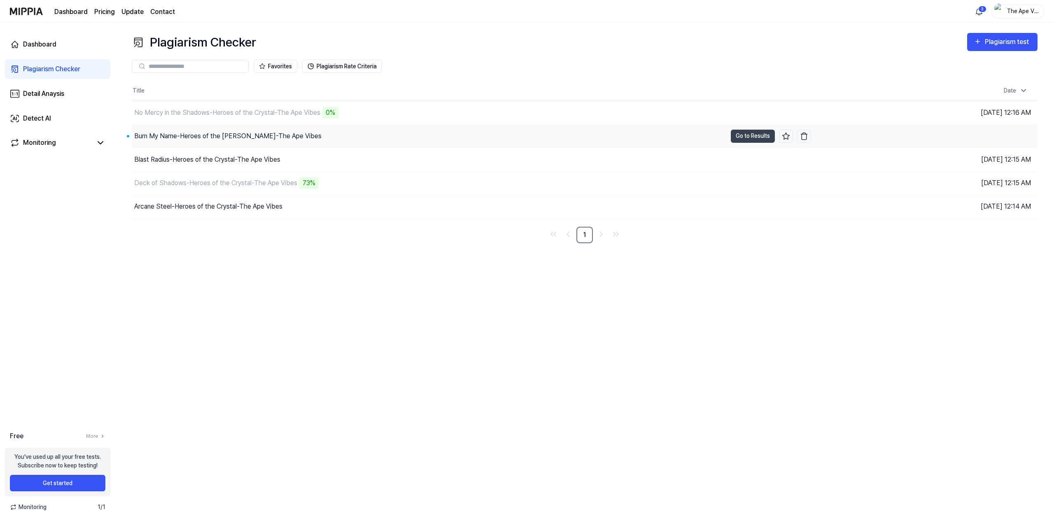
click at [196, 140] on div "Burn My Name-Heroes of the Crystal-The Ape Vibes" at bounding box center [227, 136] width 187 height 10
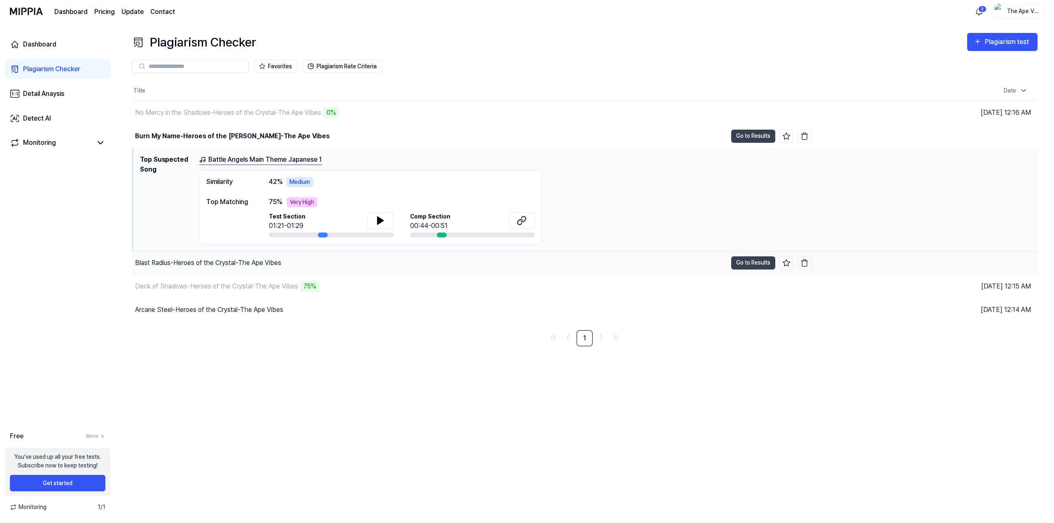
click at [261, 258] on div "Blast Radius-Heroes of the Crystal-The Ape Vibes" at bounding box center [208, 263] width 146 height 10
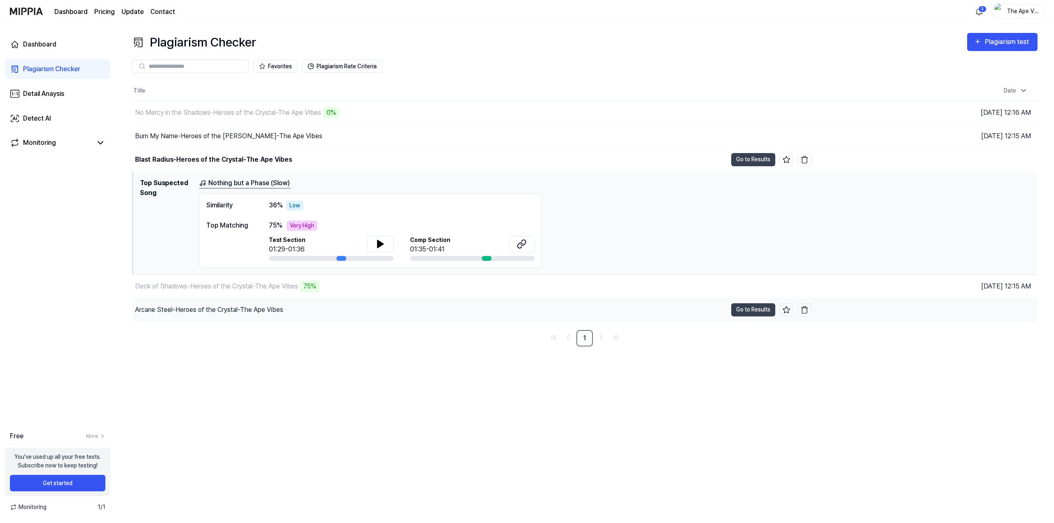
click at [255, 315] on div "Arcane Steel-Heroes of the Crystal-The Ape Vibes" at bounding box center [209, 310] width 148 height 10
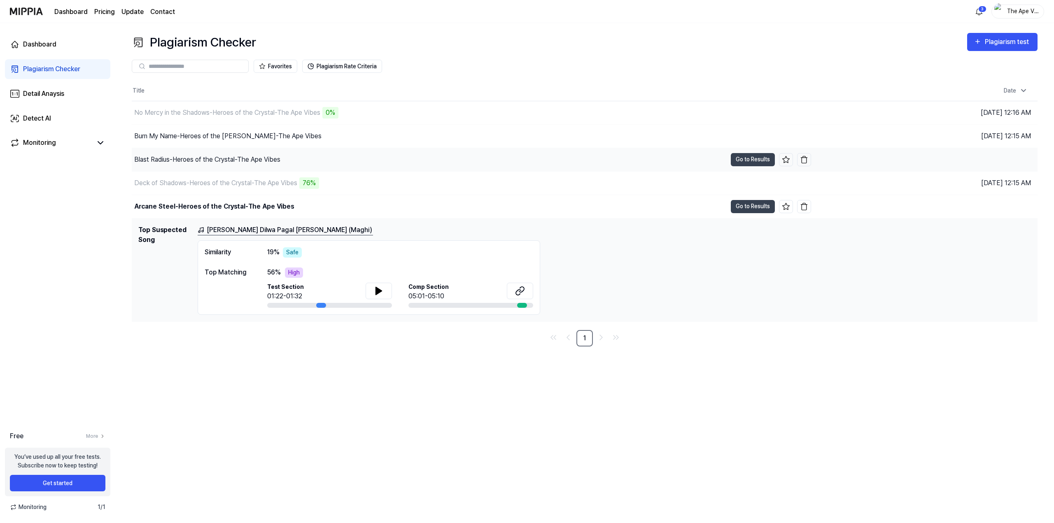
click at [181, 158] on div "Blast Radius-Heroes of the Crystal-The Ape Vibes" at bounding box center [207, 160] width 146 height 10
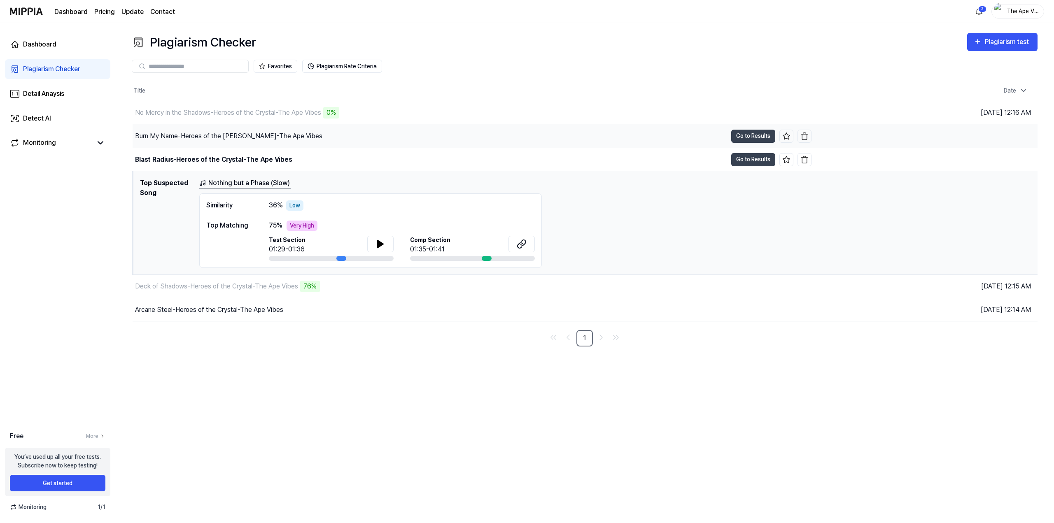
click at [199, 140] on div "Burn My Name-Heroes of the Crystal-The Ape Vibes" at bounding box center [228, 136] width 187 height 10
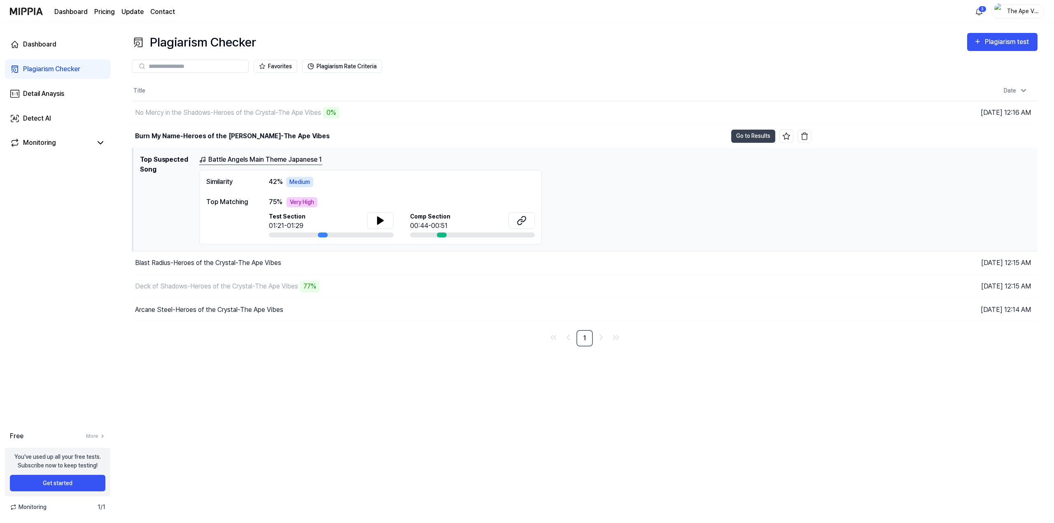
click at [220, 161] on link "Battle Angels Main Theme Japanese 1" at bounding box center [260, 160] width 123 height 10
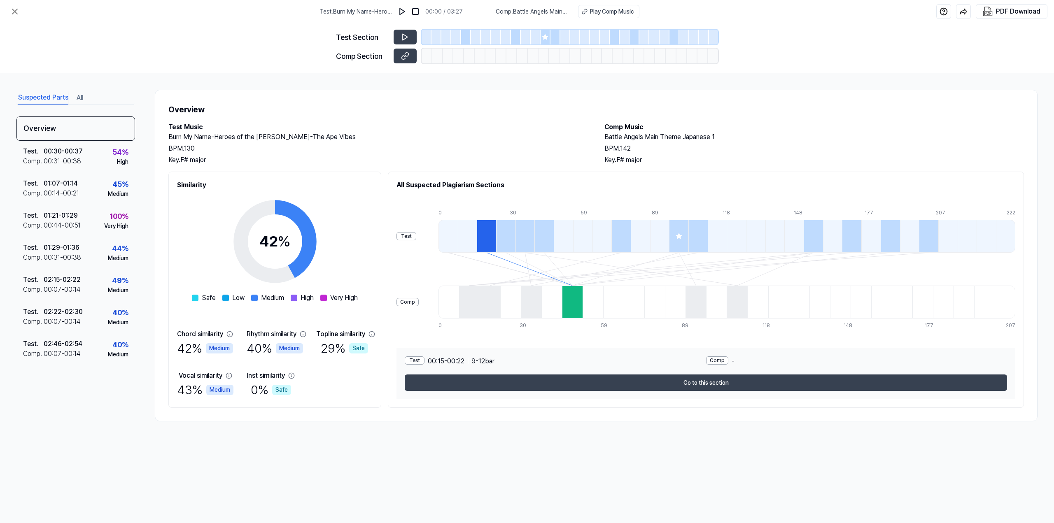
click at [496, 232] on div at bounding box center [486, 236] width 19 height 33
click at [583, 300] on div at bounding box center [572, 302] width 21 height 33
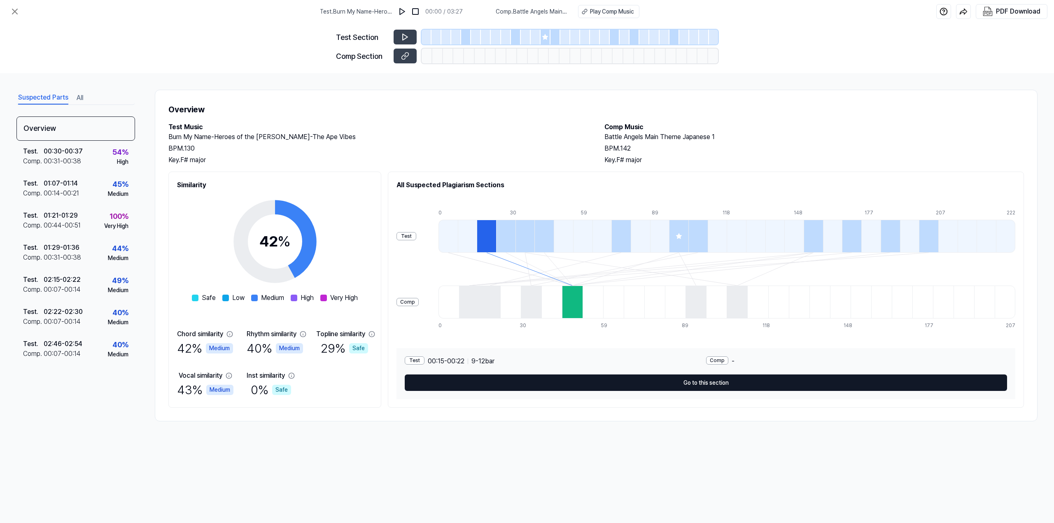
click at [660, 378] on button "Go to this section" at bounding box center [706, 383] width 603 height 16
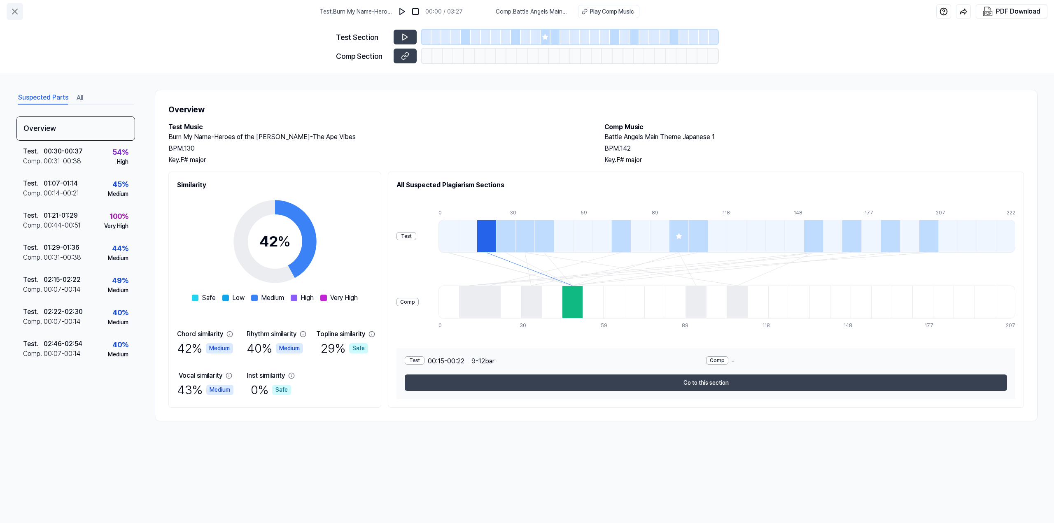
click at [16, 11] on icon at bounding box center [14, 11] width 5 height 5
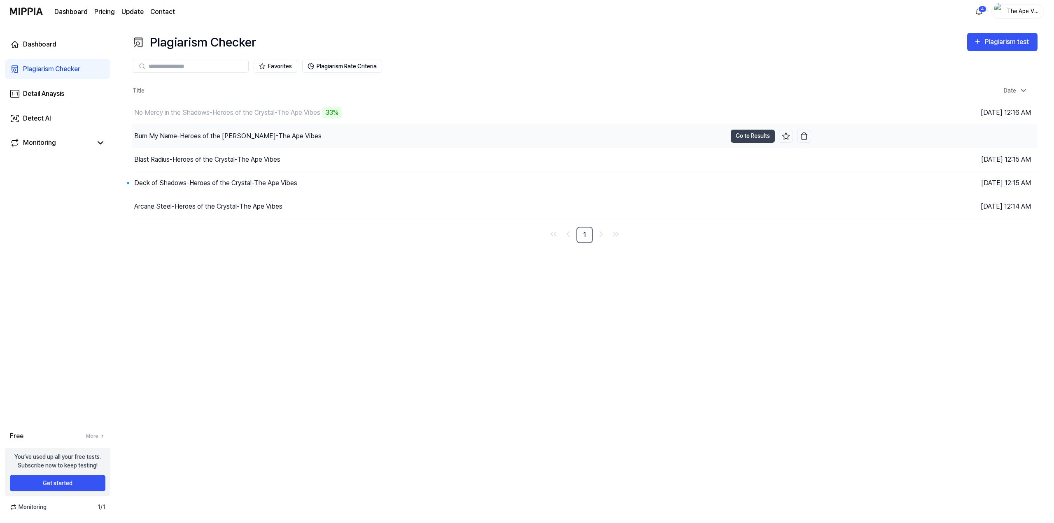
click at [185, 145] on div "Burn My Name-Heroes of the Crystal-The Ape Vibes" at bounding box center [429, 136] width 595 height 23
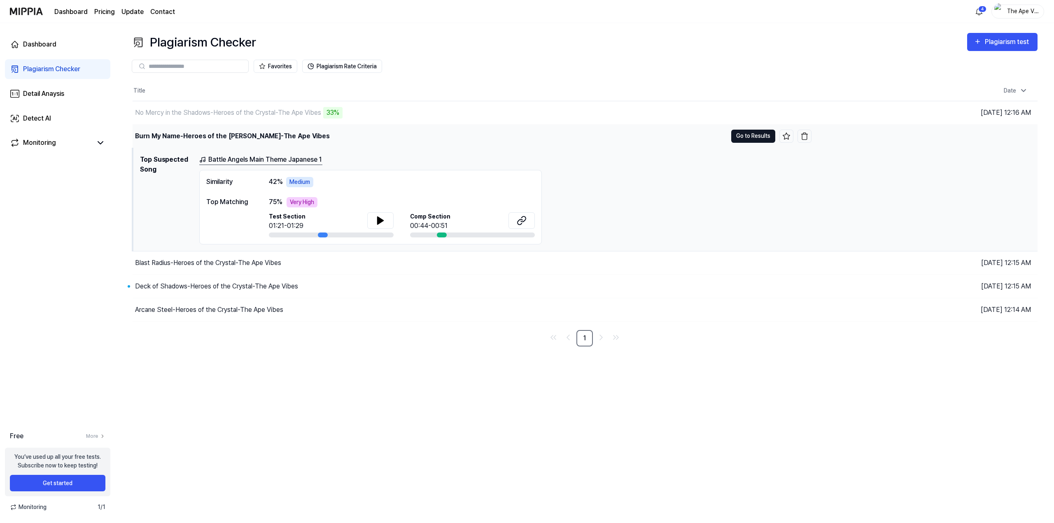
click at [757, 135] on button "Go to Results" at bounding box center [753, 136] width 44 height 13
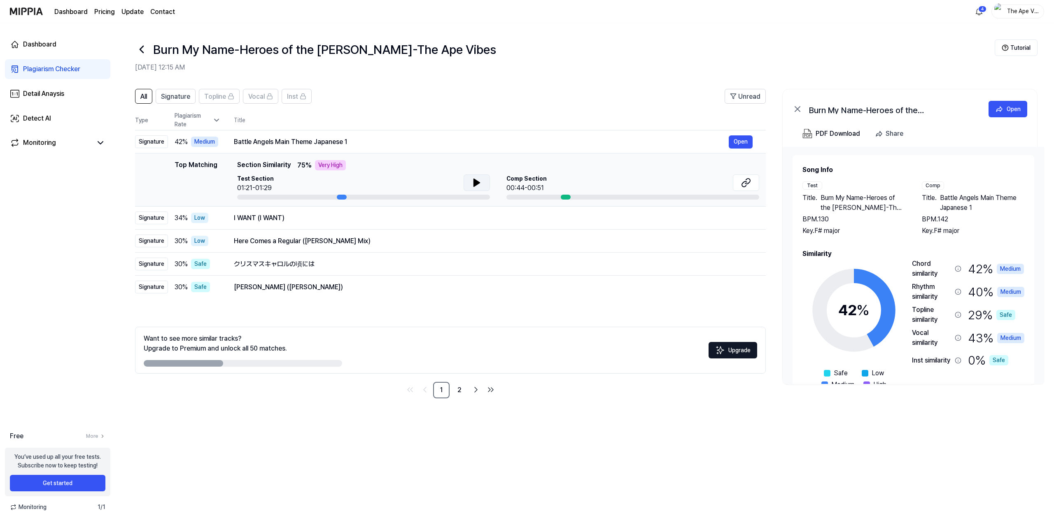
click at [482, 184] on button at bounding box center [477, 183] width 26 height 16
click at [747, 179] on icon at bounding box center [747, 181] width 5 height 5
click at [354, 165] on div "Top Matching Section Similarity 75 % Very High" at bounding box center [498, 165] width 522 height 10
click at [367, 202] on td "Top Matching Top Matching Section Similarity 75 % Very High Test Section 01:21-…" at bounding box center [450, 180] width 631 height 53
click at [378, 213] on div "I WANT (I WANT)" at bounding box center [481, 218] width 495 height 10
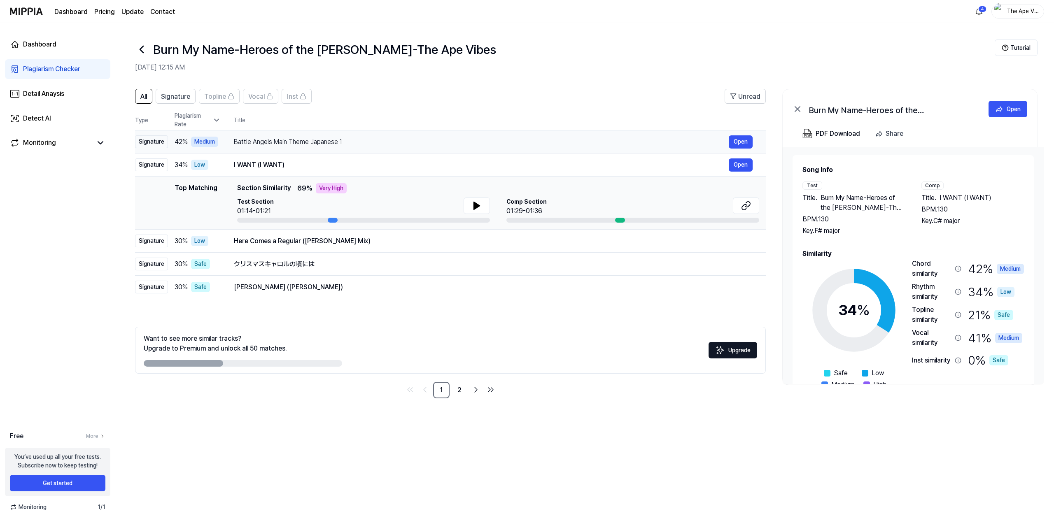
click at [276, 141] on div "Battle Angels Main Theme Japanese 1" at bounding box center [481, 142] width 495 height 10
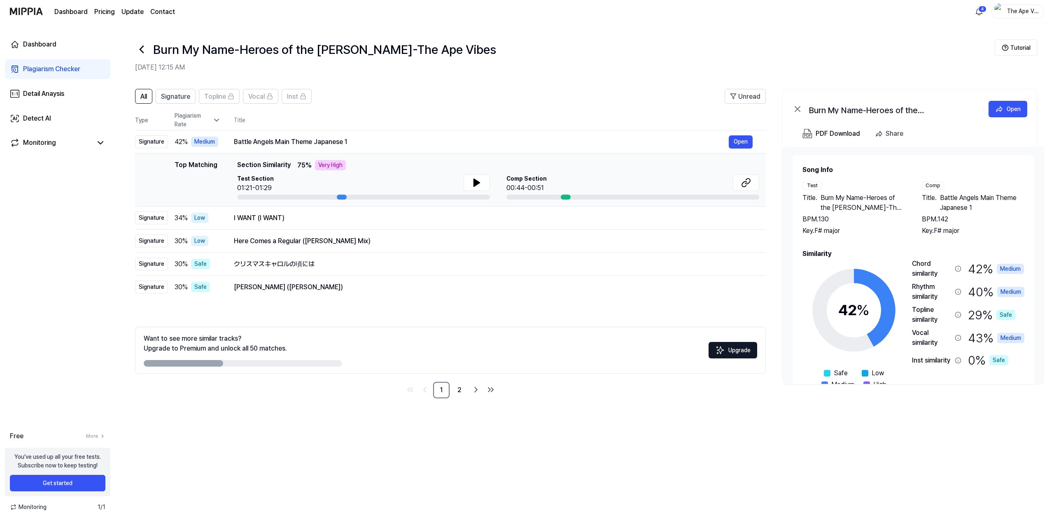
click at [135, 52] on icon at bounding box center [141, 49] width 13 height 13
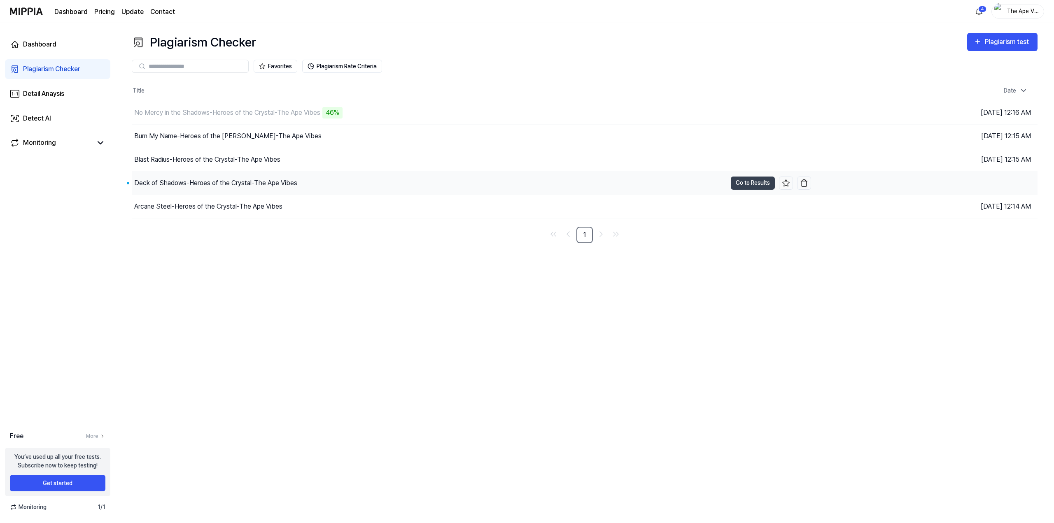
click at [272, 179] on div "Deck of Shadows-Heroes of the Crystal-The Ape Vibes" at bounding box center [215, 183] width 163 height 10
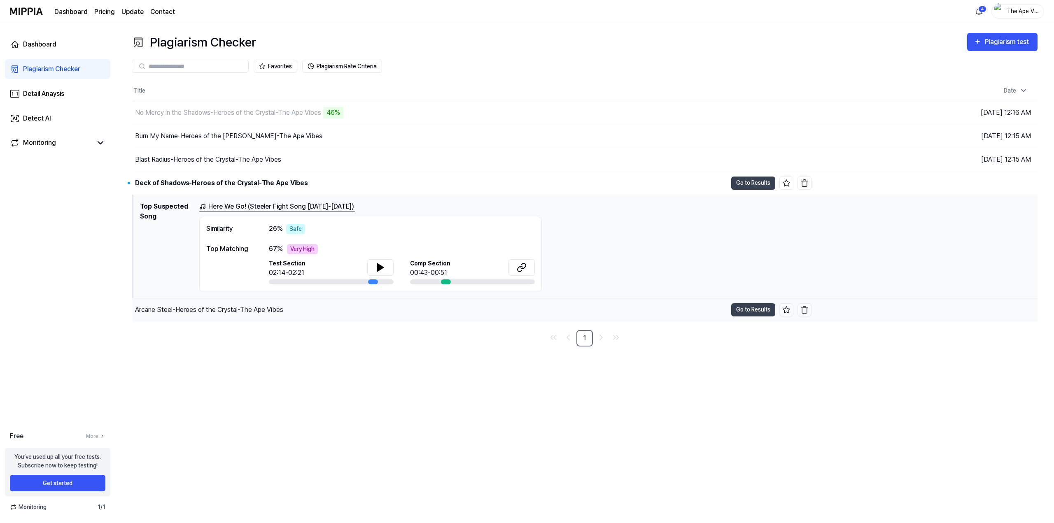
click at [236, 312] on div "Arcane Steel-Heroes of the Crystal-The Ape Vibes" at bounding box center [209, 310] width 148 height 10
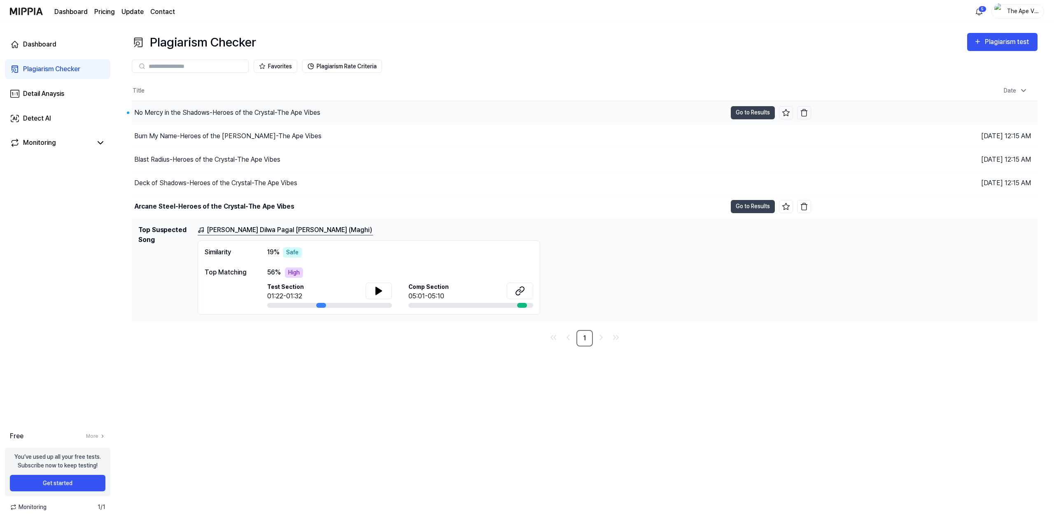
click at [221, 104] on div "No Mercy in the Shadows-Heroes of the Crystal-The Ape Vibes" at bounding box center [429, 112] width 595 height 23
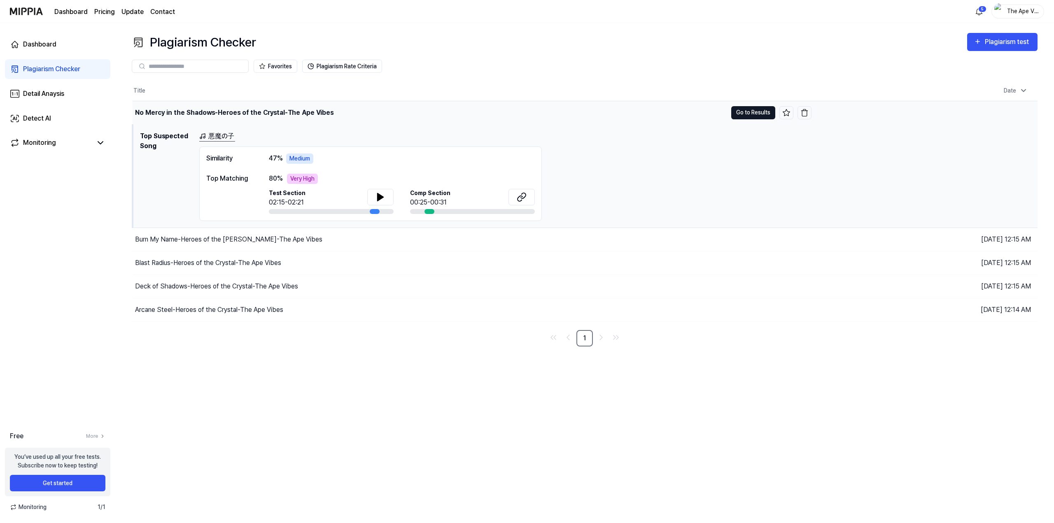
click at [757, 113] on button "Go to Results" at bounding box center [753, 112] width 44 height 13
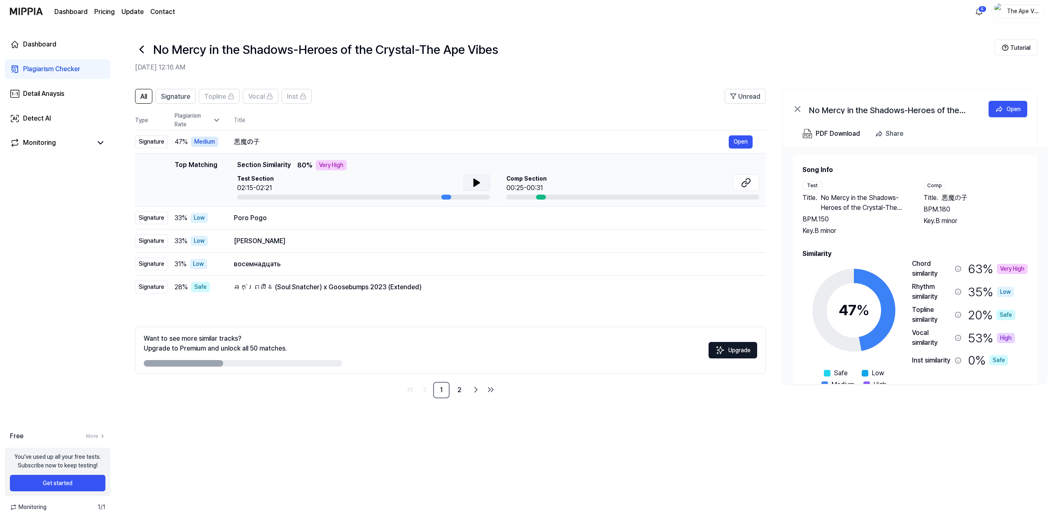
click at [479, 179] on icon at bounding box center [477, 183] width 10 height 10
click at [745, 181] on icon at bounding box center [746, 183] width 10 height 10
click at [252, 142] on div "悪魔の子" at bounding box center [481, 142] width 495 height 10
click at [172, 141] on td "47 % Medium" at bounding box center [194, 142] width 53 height 23
